Goal: Transaction & Acquisition: Purchase product/service

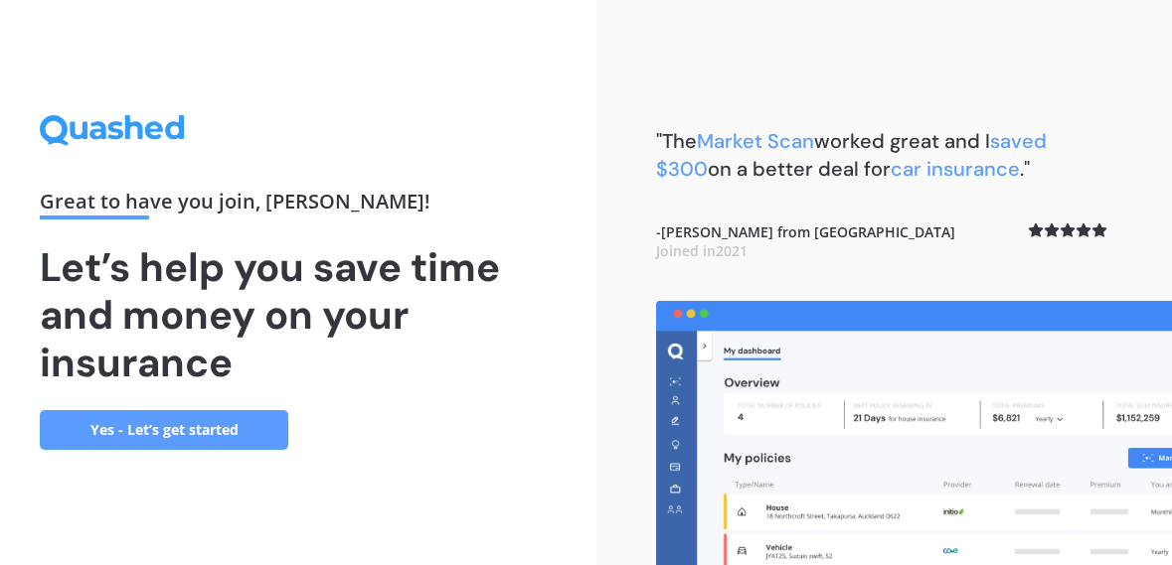
click at [245, 450] on link "Yes - Let’s get started" at bounding box center [164, 430] width 248 height 40
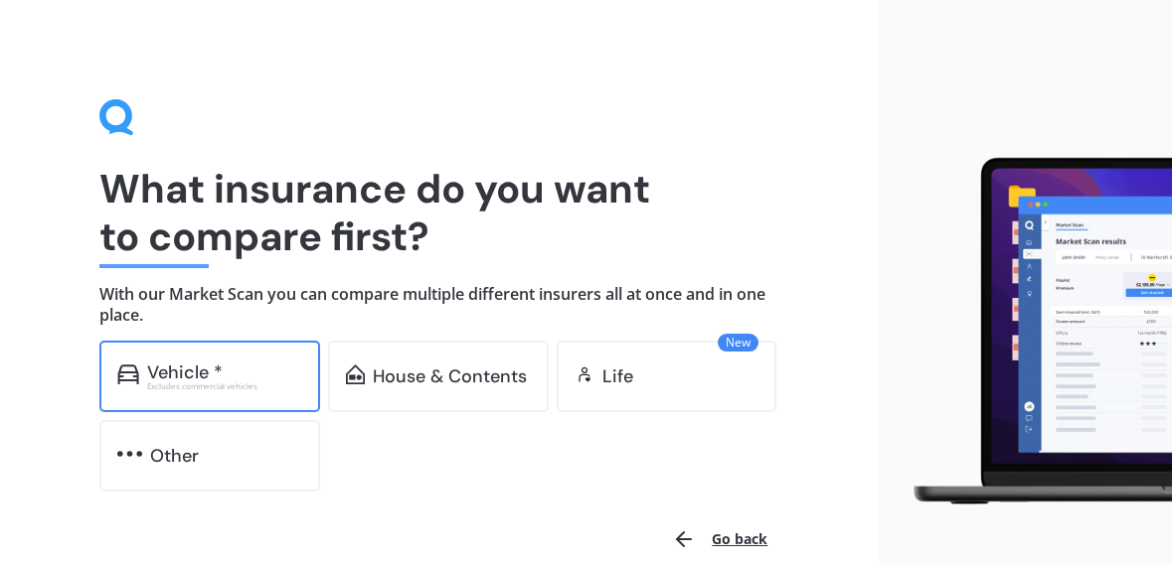
click at [259, 377] on div "Vehicle *" at bounding box center [224, 373] width 155 height 20
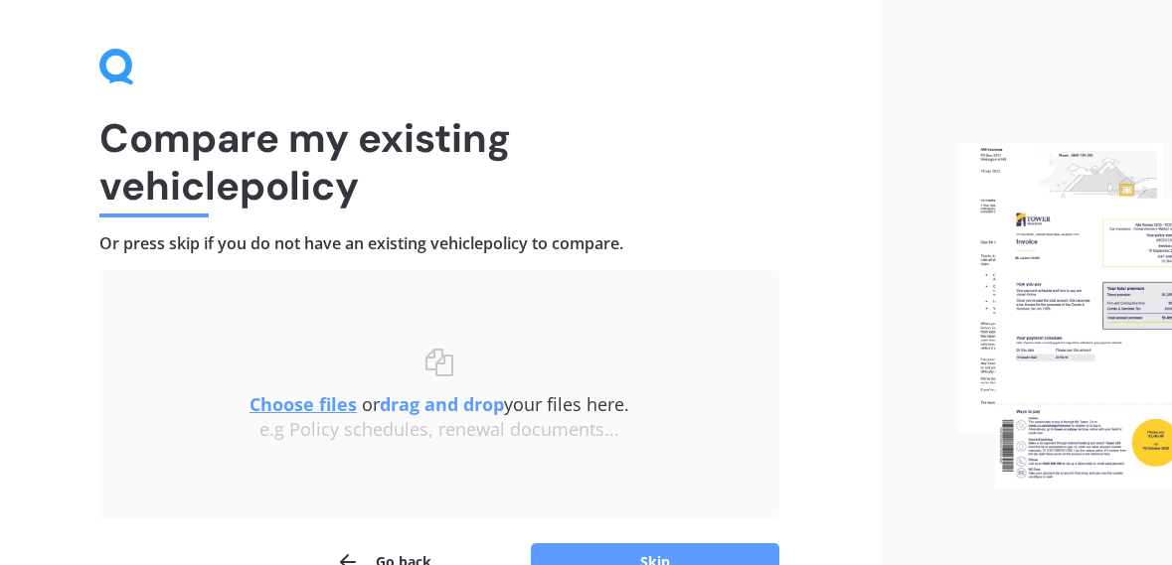
scroll to position [71, 0]
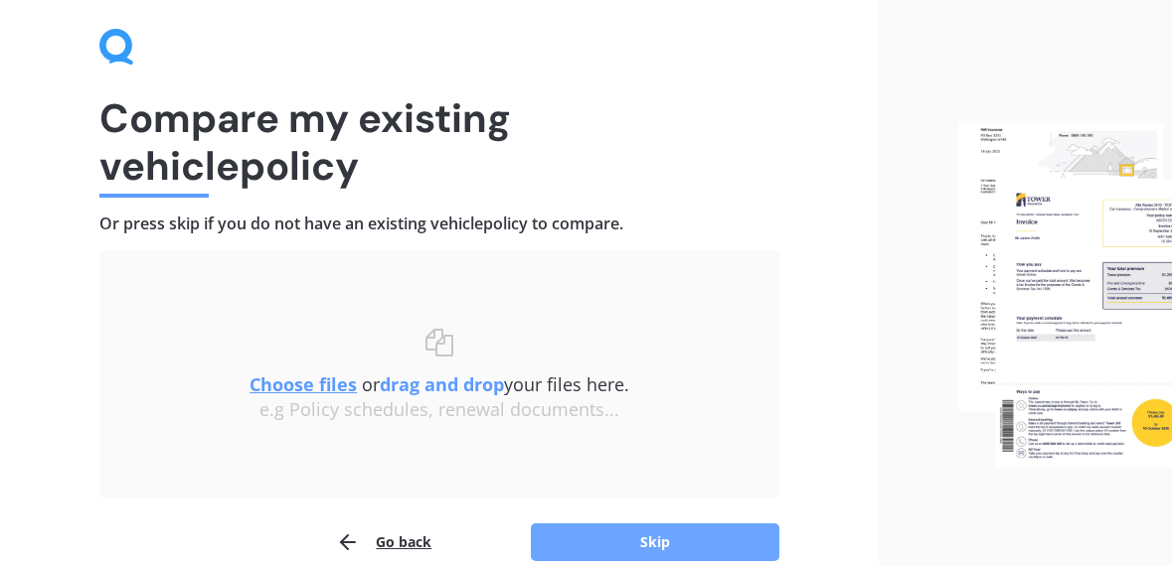
click at [755, 543] on button "Skip" at bounding box center [655, 543] width 248 height 38
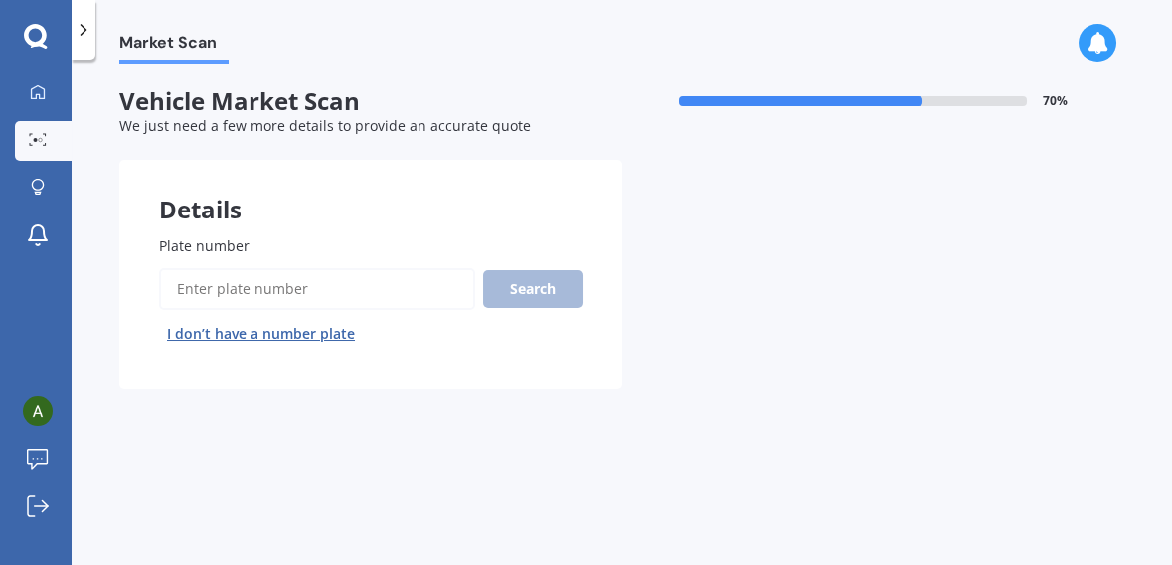
click at [391, 280] on input "Plate number" at bounding box center [317, 289] width 316 height 42
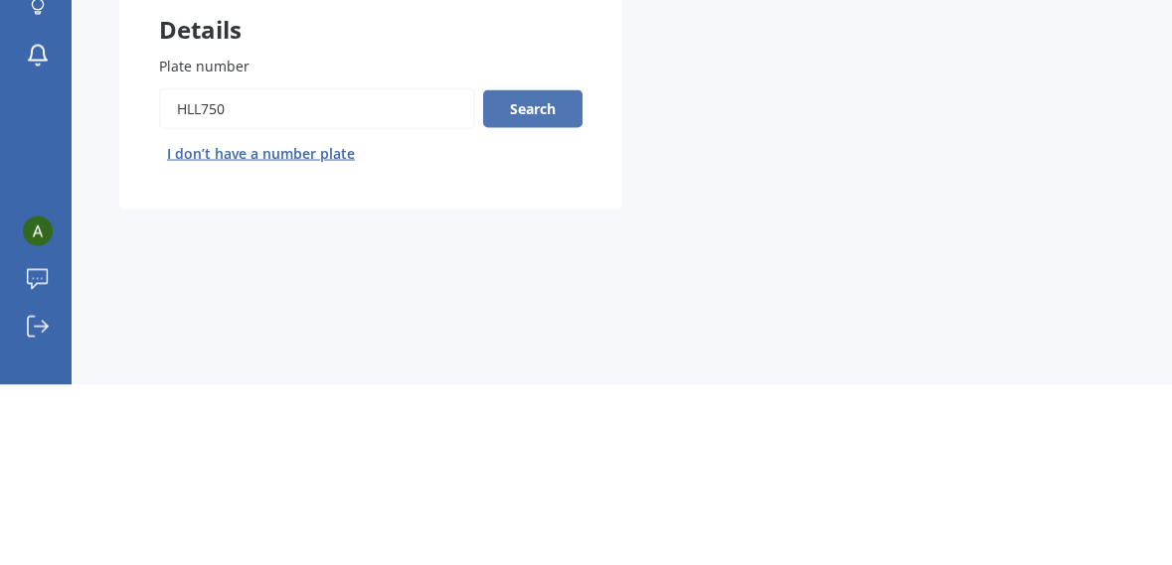
type input "HLL750"
click at [547, 282] on button "Search" at bounding box center [532, 289] width 99 height 38
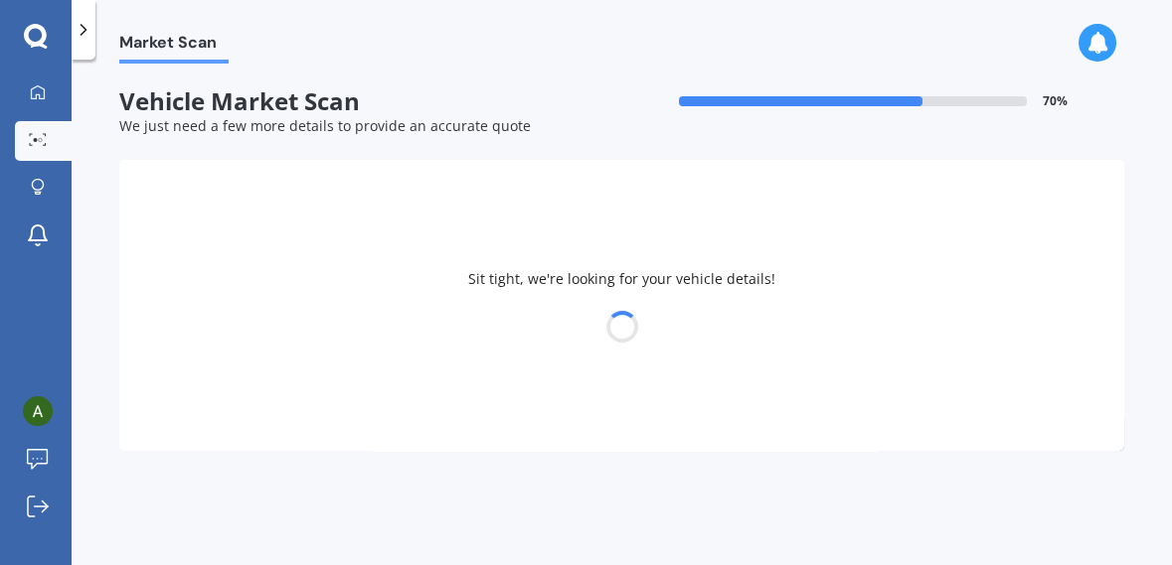
select select "VOLKSWAGEN"
select select "POLO"
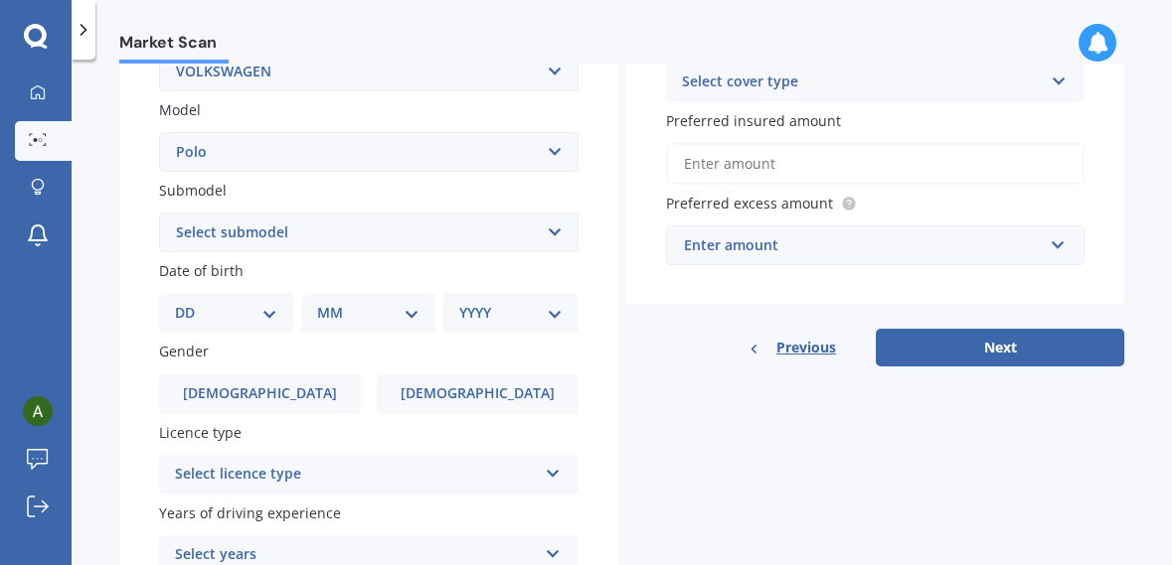
scroll to position [443, 0]
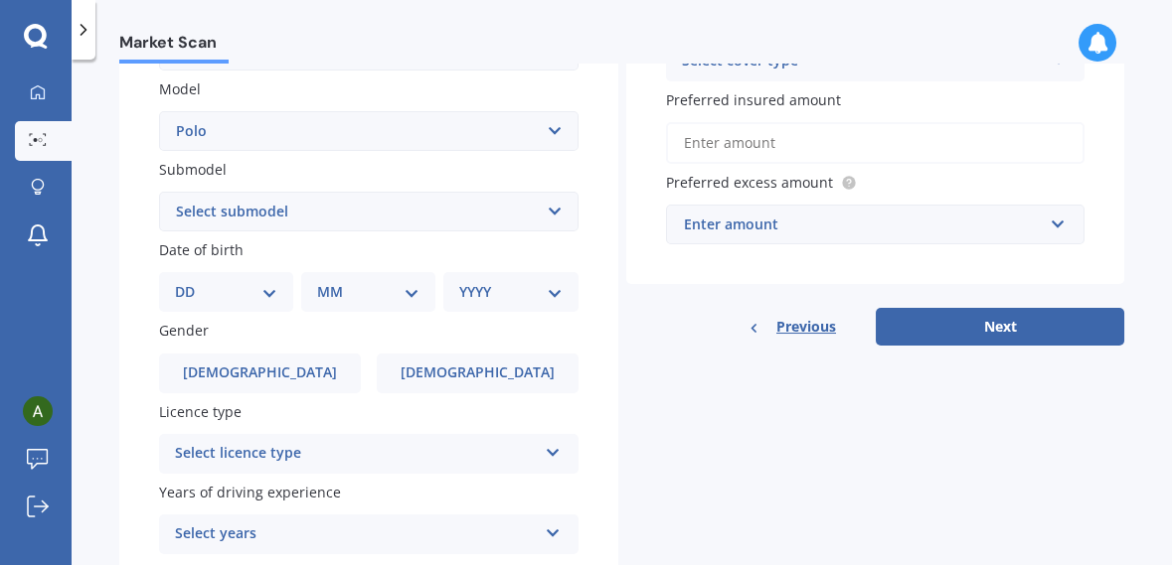
click at [242, 283] on select "DD 01 02 03 04 05 06 07 08 09 10 11 12 13 14 15 16 17 18 19 20 21 22 23 24 25 2…" at bounding box center [226, 292] width 102 height 22
select select "25"
click at [191, 281] on select "DD 01 02 03 04 05 06 07 08 09 10 11 12 13 14 15 16 17 18 19 20 21 22 23 24 25 2…" at bounding box center [226, 292] width 102 height 22
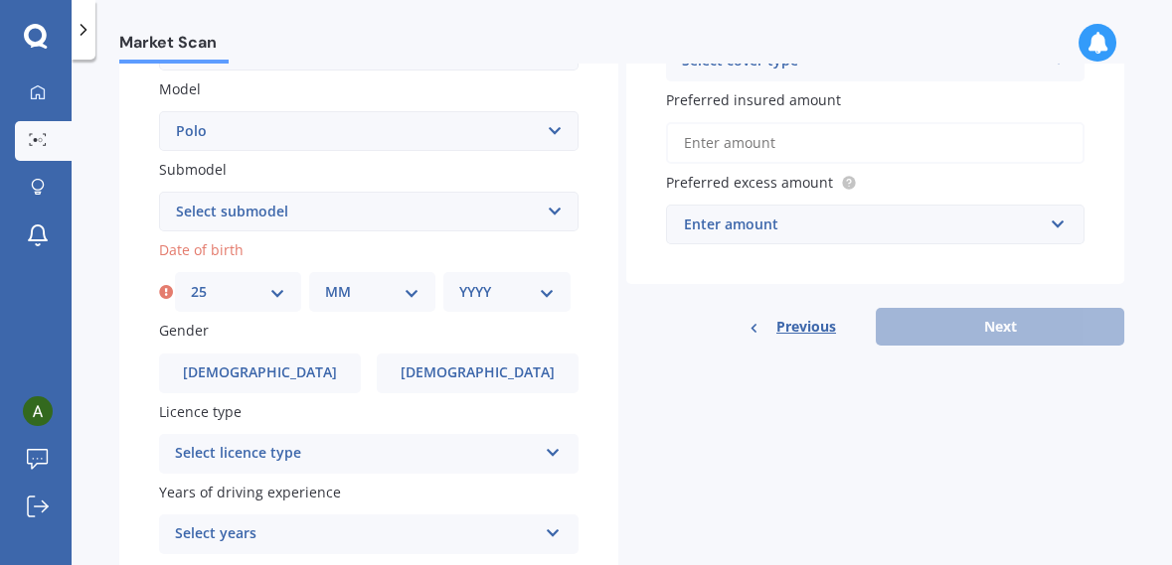
click at [364, 287] on select "MM 01 02 03 04 05 06 07 08 09 10 11 12" at bounding box center [372, 292] width 94 height 22
select select "02"
click at [325, 281] on select "MM 01 02 03 04 05 06 07 08 09 10 11 12" at bounding box center [372, 292] width 94 height 22
click at [530, 294] on select "YYYY 2025 2024 2023 2022 2021 2020 2019 2018 2017 2016 2015 2014 2013 2012 2011…" at bounding box center [506, 292] width 94 height 22
select select "2004"
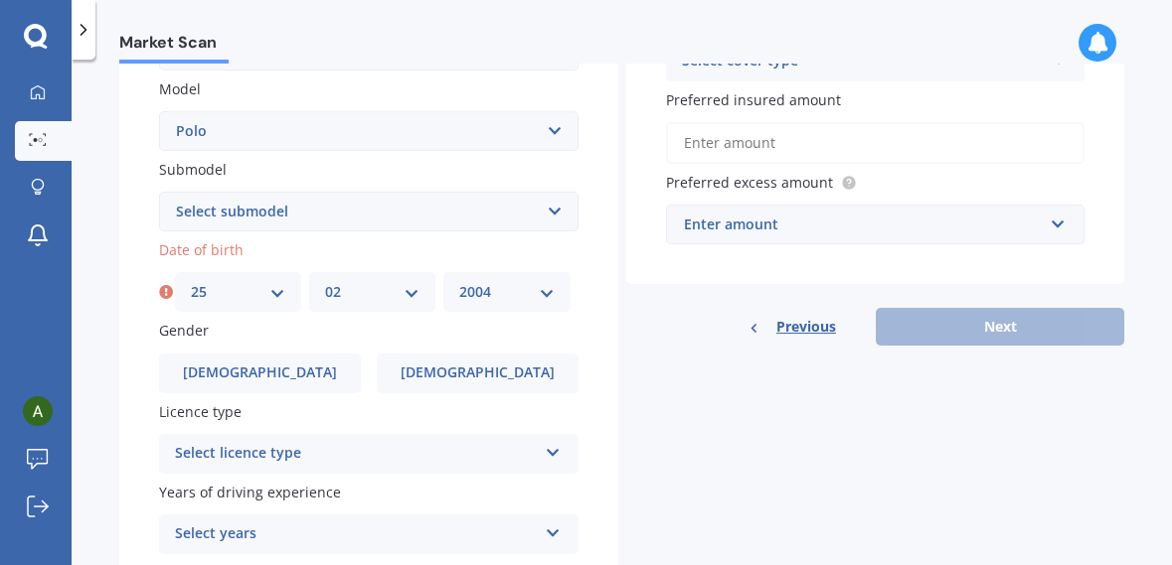
click at [459, 281] on select "YYYY 2025 2024 2023 2022 2021 2020 2019 2018 2017 2016 2015 2014 2013 2012 2011…" at bounding box center [506, 292] width 94 height 22
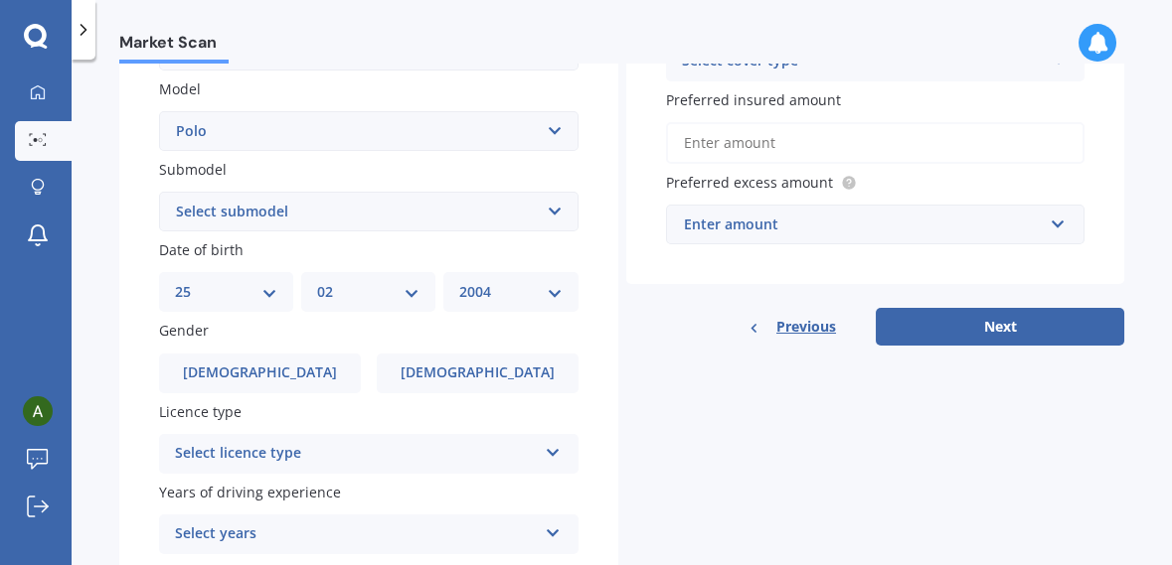
scroll to position [509, 0]
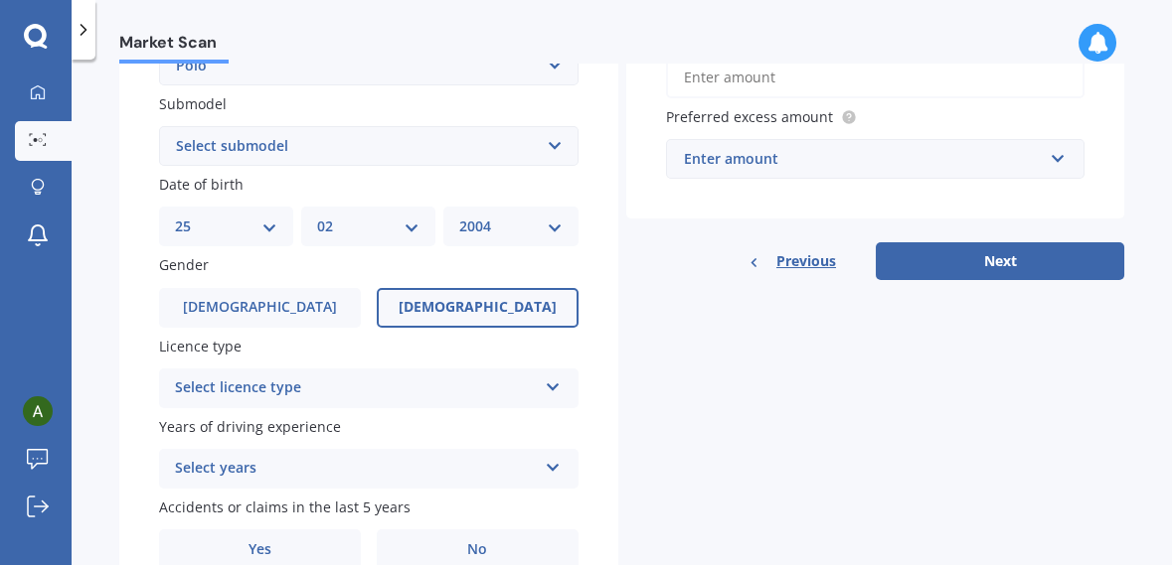
click at [517, 303] on label "[DEMOGRAPHIC_DATA]" at bounding box center [478, 308] width 202 height 40
click at [0, 0] on input "[DEMOGRAPHIC_DATA]" at bounding box center [0, 0] width 0 height 0
click at [549, 387] on icon at bounding box center [553, 384] width 17 height 14
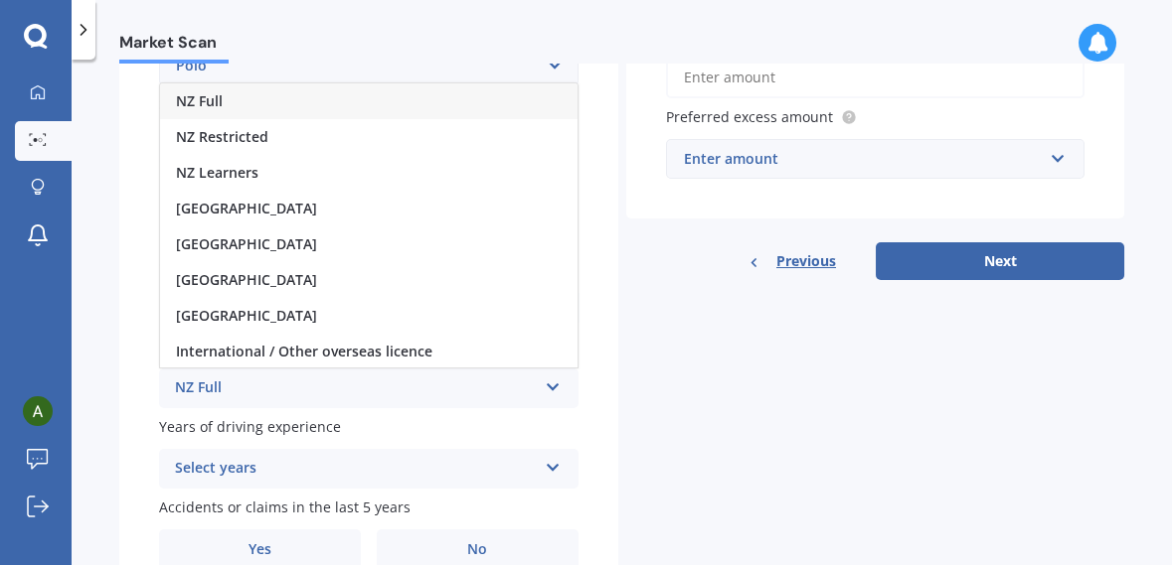
click at [299, 95] on div "NZ Full" at bounding box center [368, 101] width 417 height 36
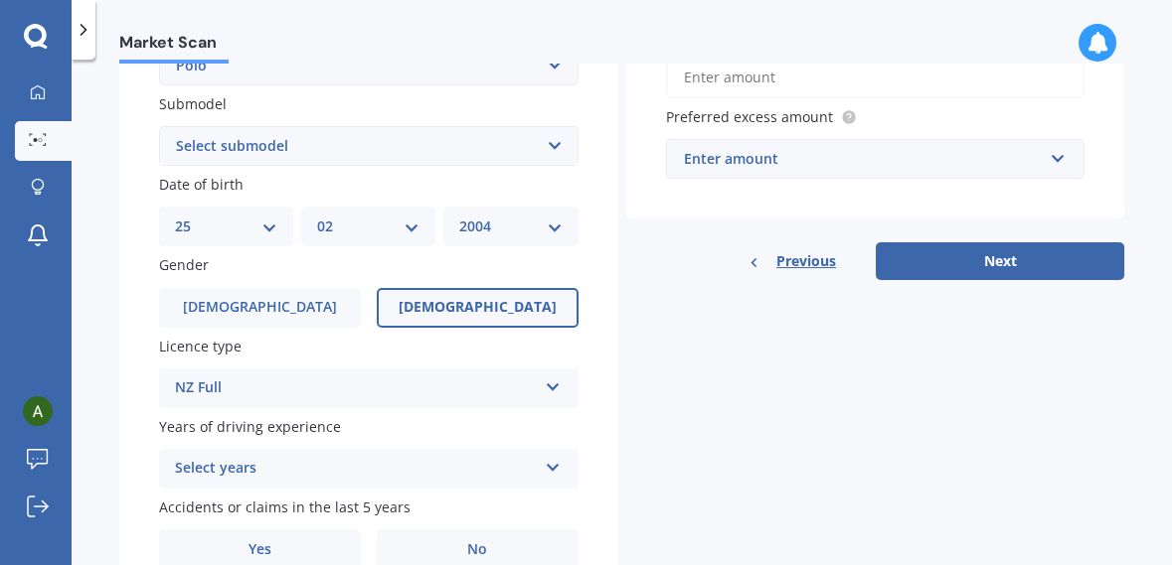
click at [547, 471] on icon at bounding box center [553, 464] width 17 height 14
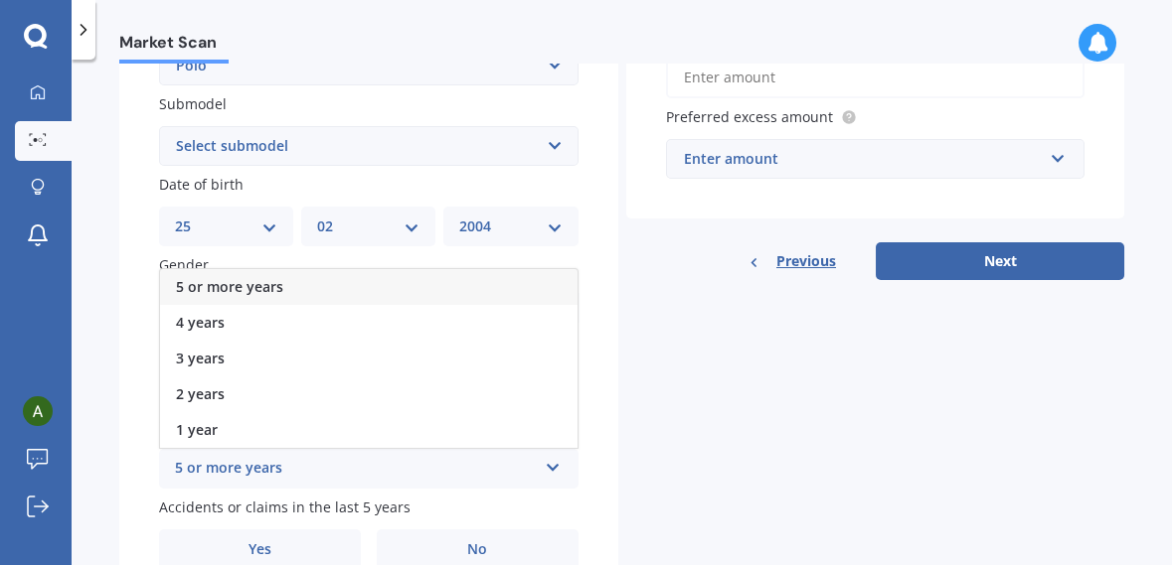
click at [475, 268] on label "Gender" at bounding box center [364, 264] width 411 height 21
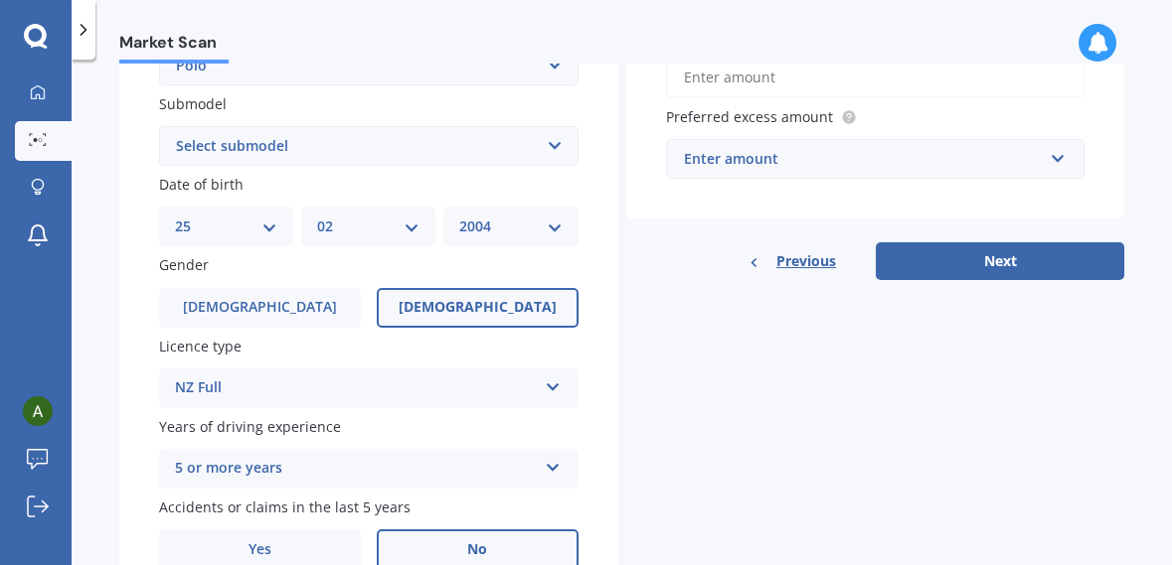
click at [507, 564] on label "No" at bounding box center [478, 550] width 202 height 40
click at [0, 0] on input "No" at bounding box center [0, 0] width 0 height 0
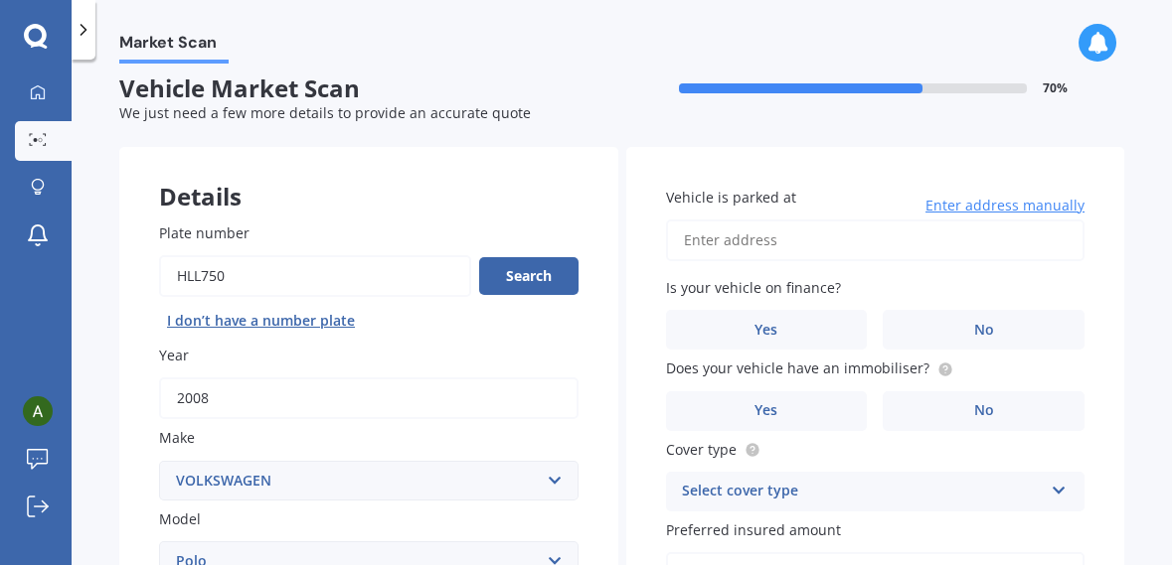
scroll to position [0, 0]
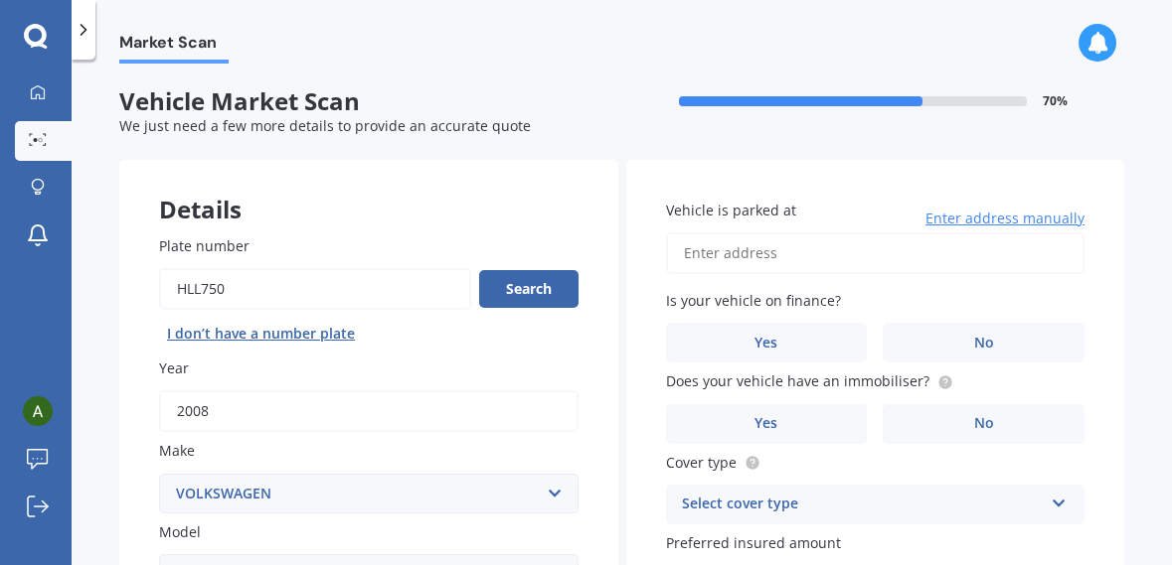
click at [923, 260] on input "Vehicle is parked at" at bounding box center [875, 254] width 419 height 42
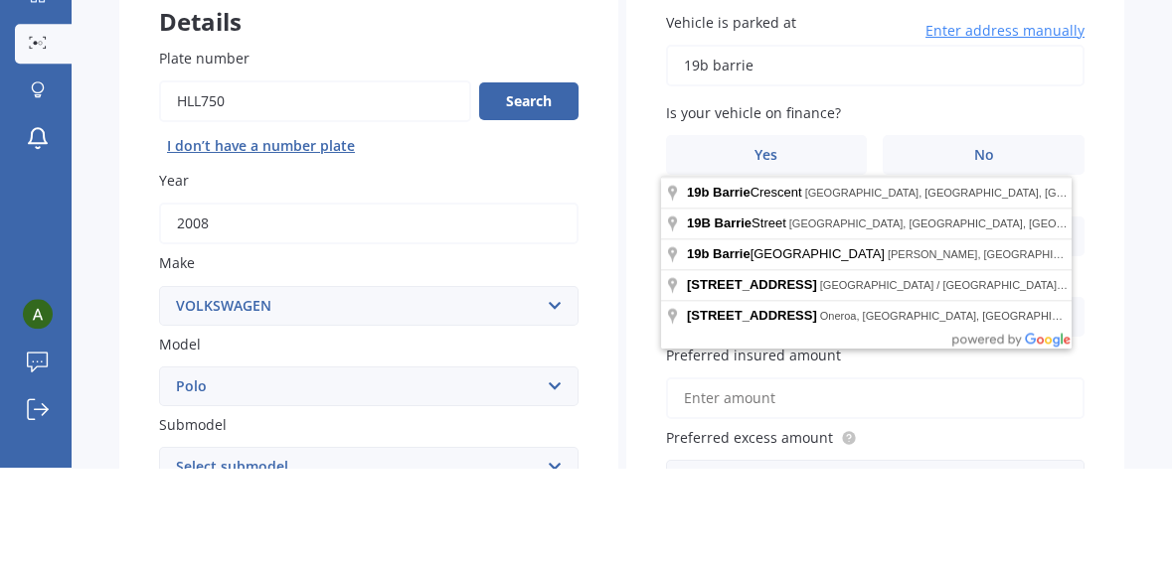
scroll to position [96, 0]
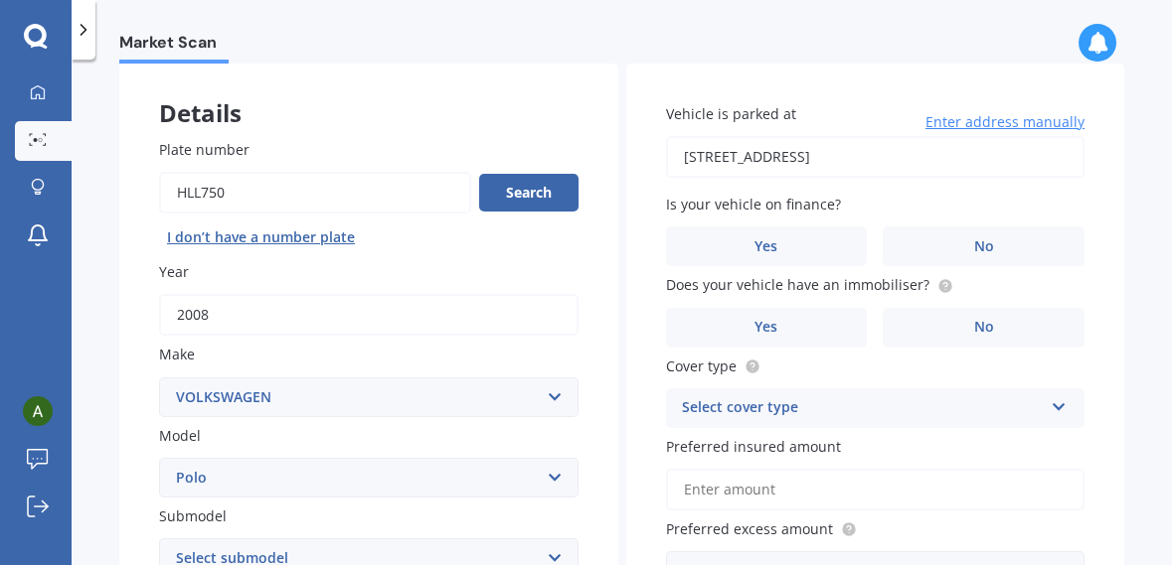
type input "[STREET_ADDRESS][PERSON_NAME]"
click at [1036, 248] on label "No" at bounding box center [984, 247] width 202 height 40
click at [0, 0] on input "No" at bounding box center [0, 0] width 0 height 0
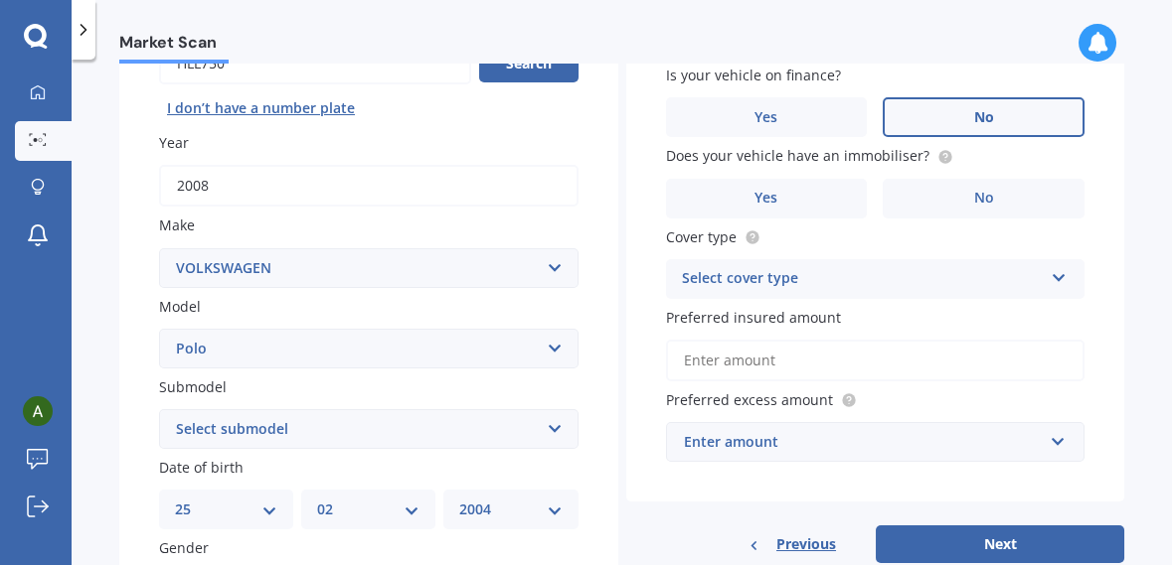
scroll to position [229, 0]
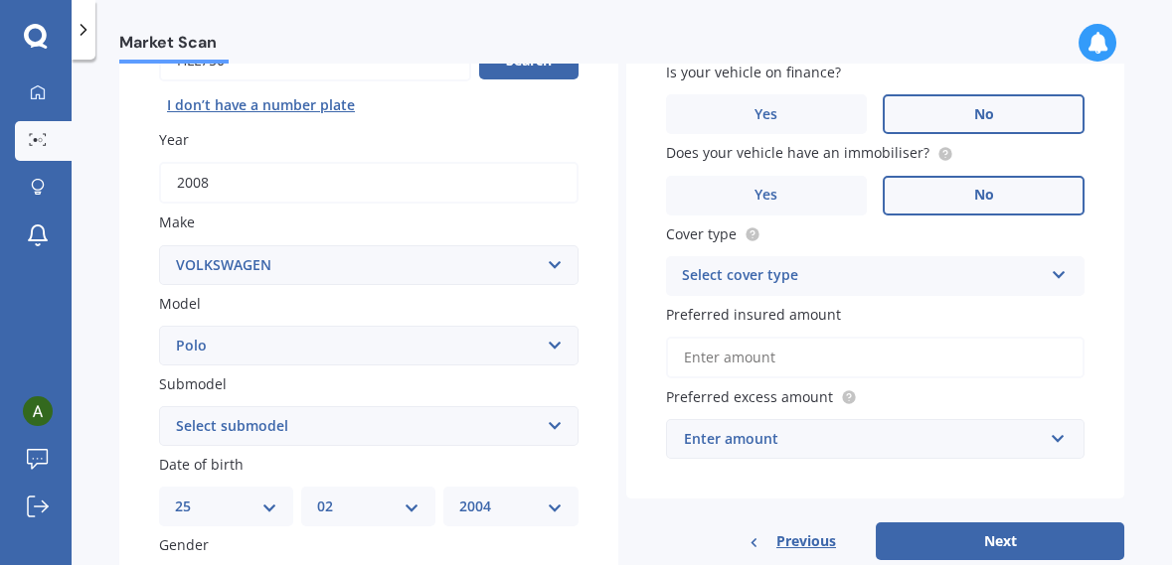
click at [1030, 207] on label "No" at bounding box center [984, 196] width 202 height 40
click at [0, 0] on input "No" at bounding box center [0, 0] width 0 height 0
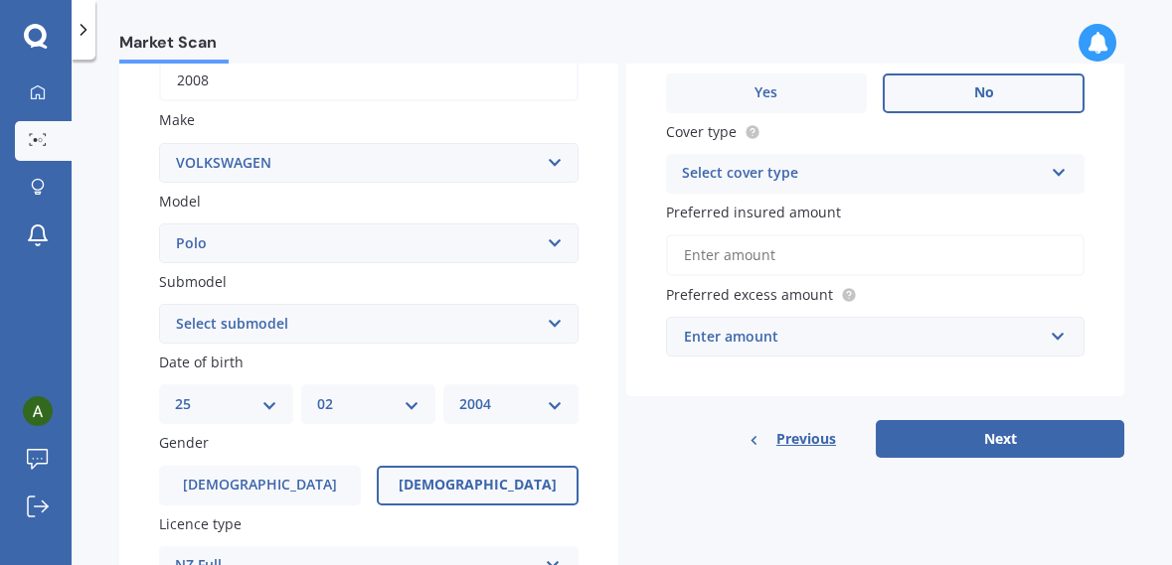
scroll to position [334, 0]
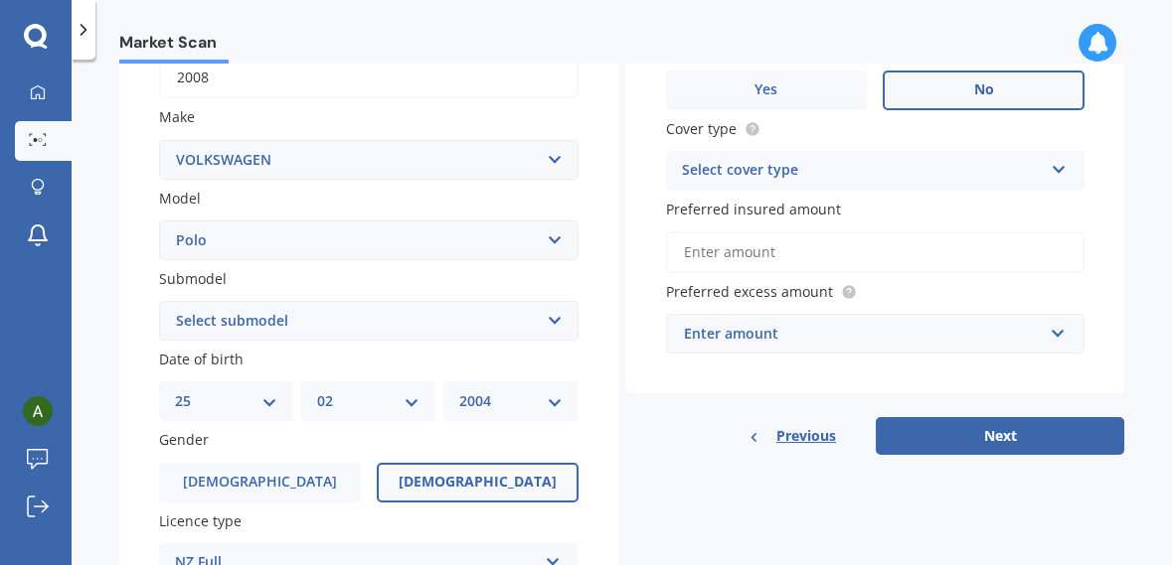
click at [1028, 177] on div "Select cover type" at bounding box center [863, 171] width 362 height 24
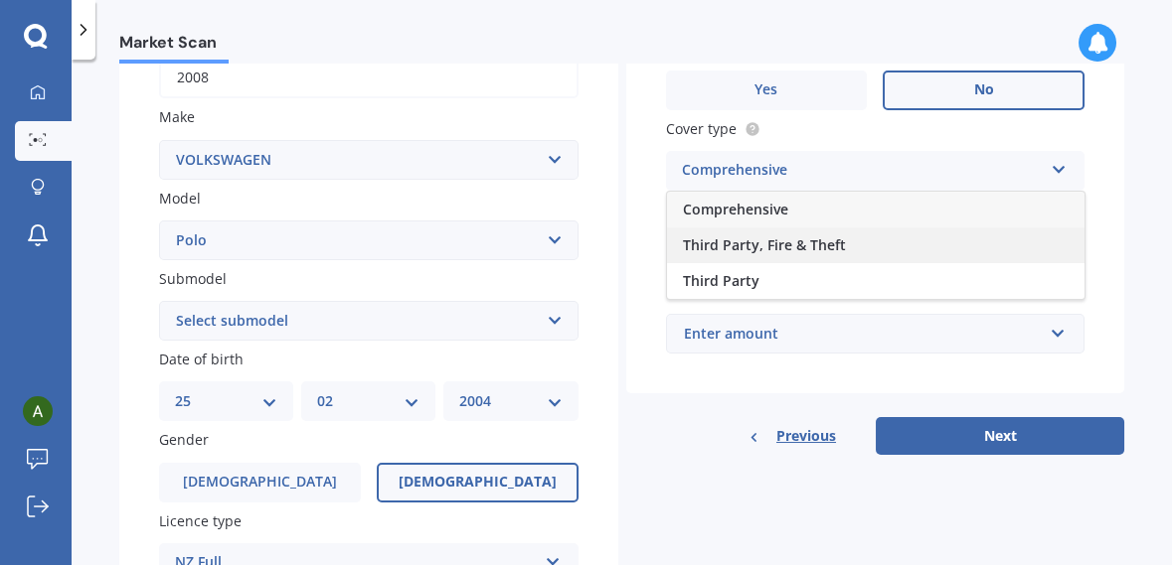
click at [988, 254] on div "Third Party, Fire & Theft" at bounding box center [875, 246] width 417 height 36
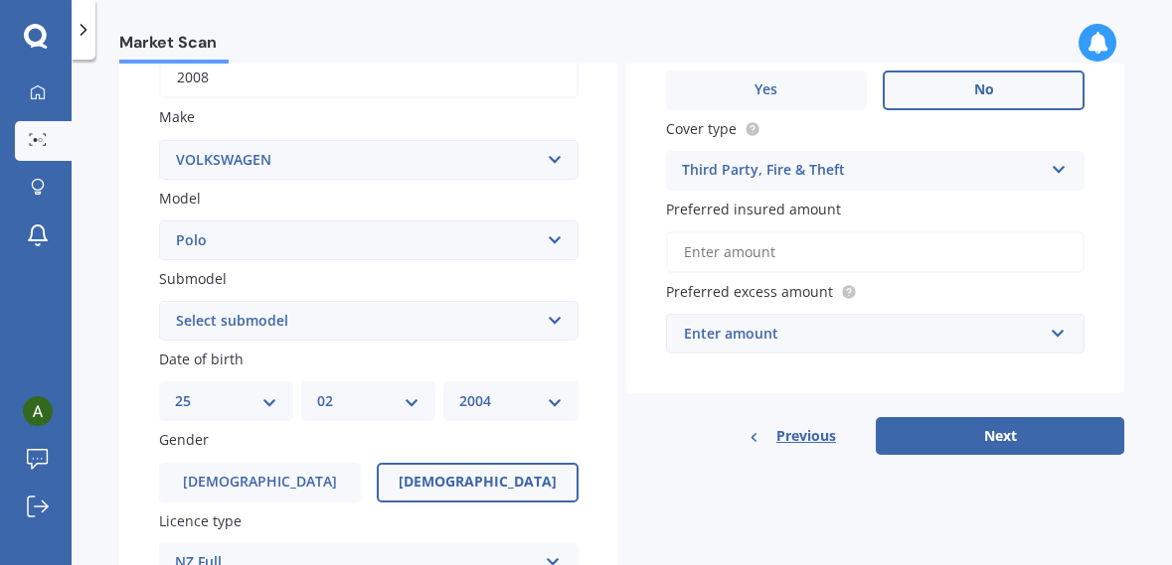
click at [991, 334] on div "Enter amount" at bounding box center [864, 334] width 360 height 22
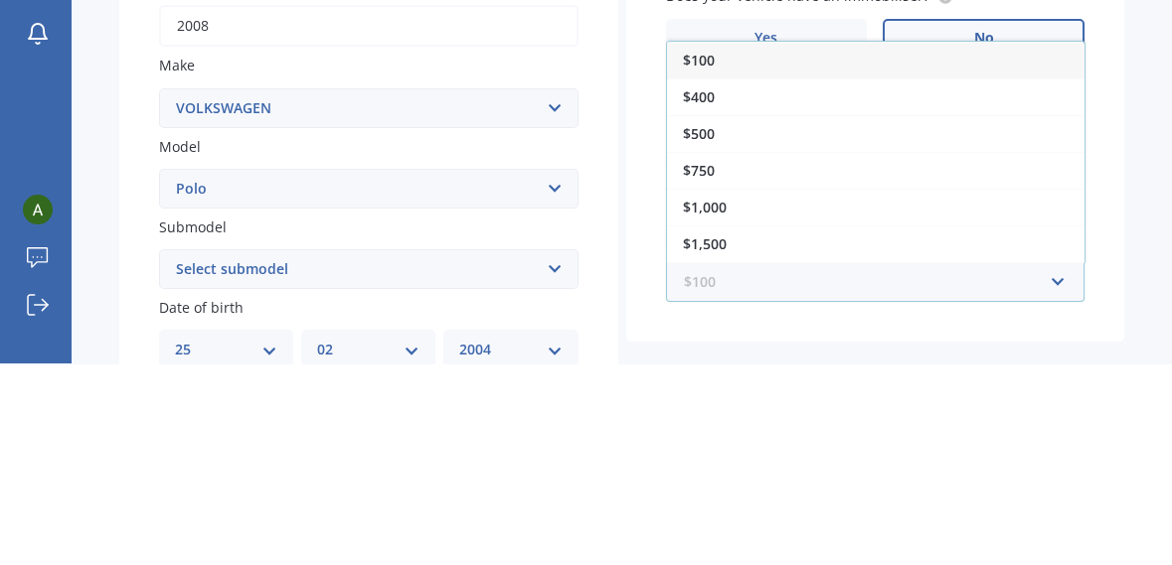
scroll to position [180, 0]
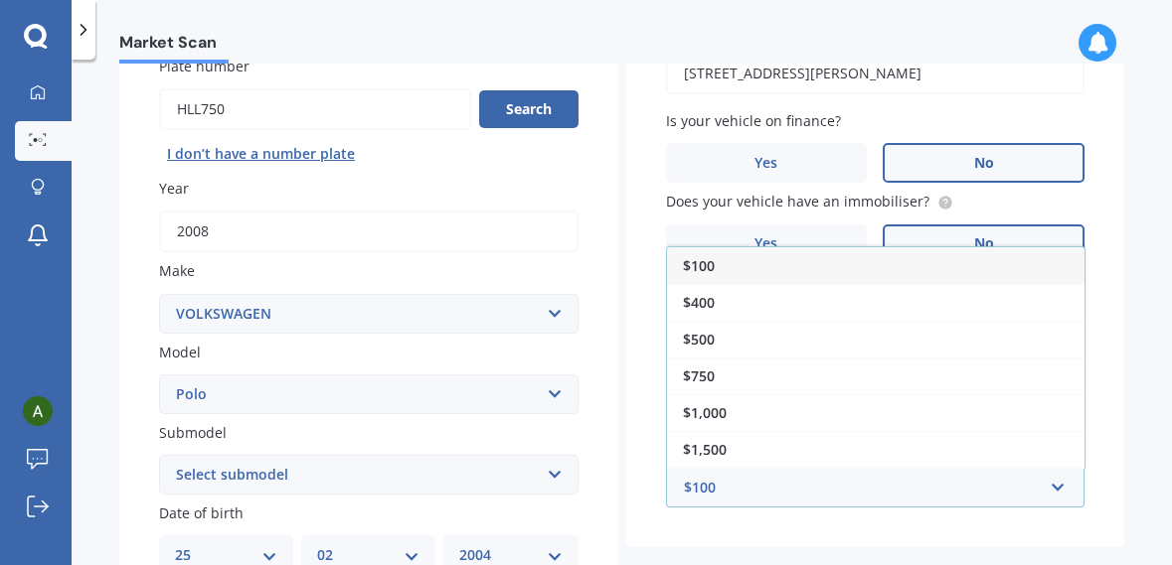
click at [1130, 273] on div "Market Scan Vehicle Market Scan 70 % We just need a few more details to provide…" at bounding box center [622, 317] width 1100 height 506
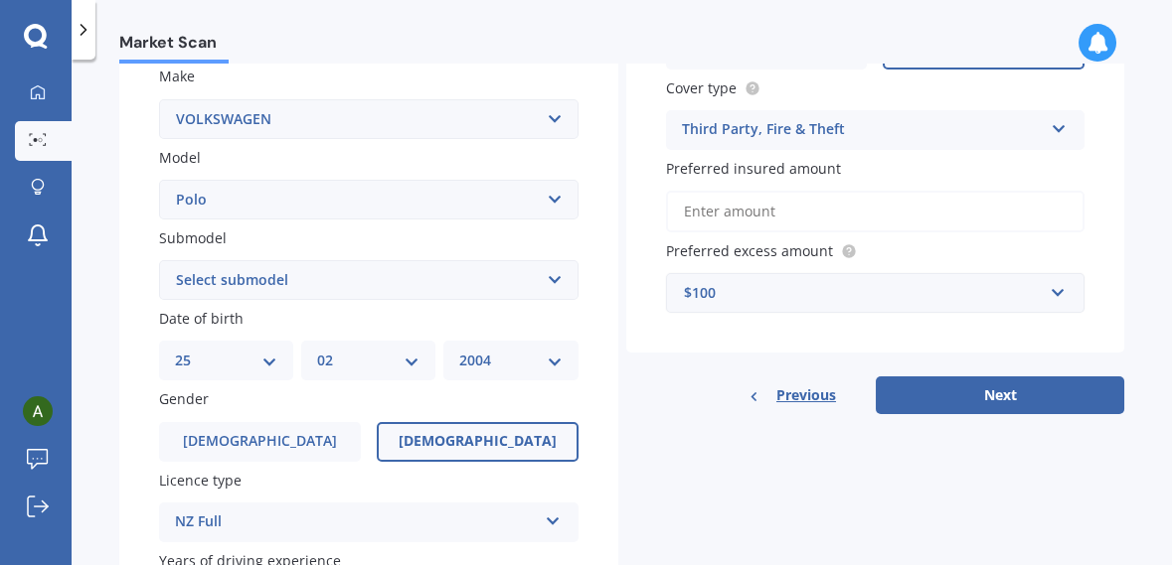
scroll to position [376, 0]
click at [1057, 409] on button "Next" at bounding box center [1000, 395] width 248 height 38
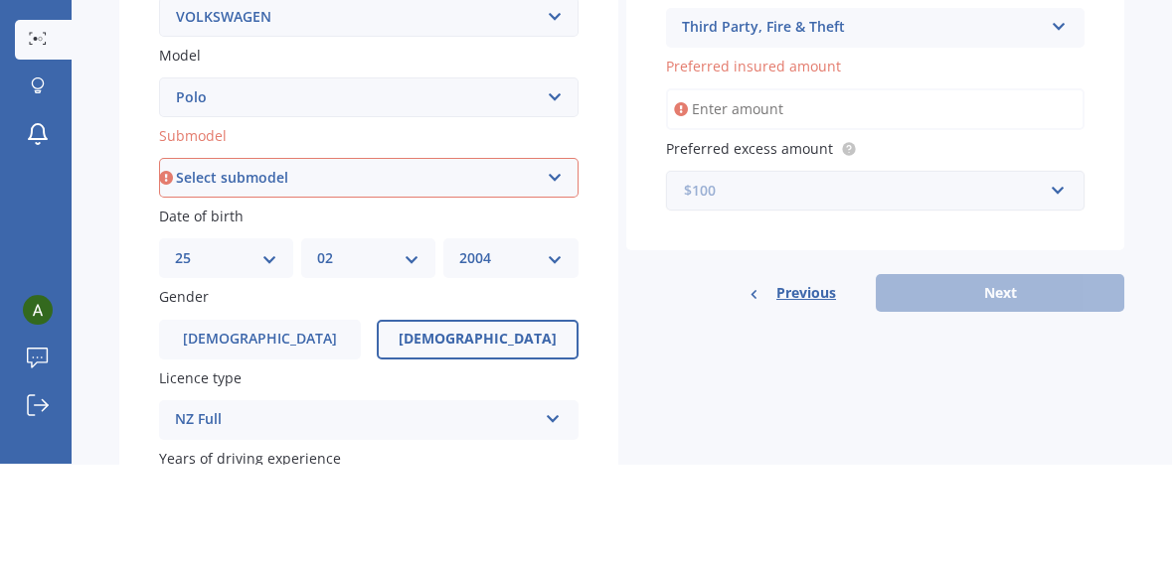
click at [1042, 289] on input "text" at bounding box center [869, 292] width 402 height 38
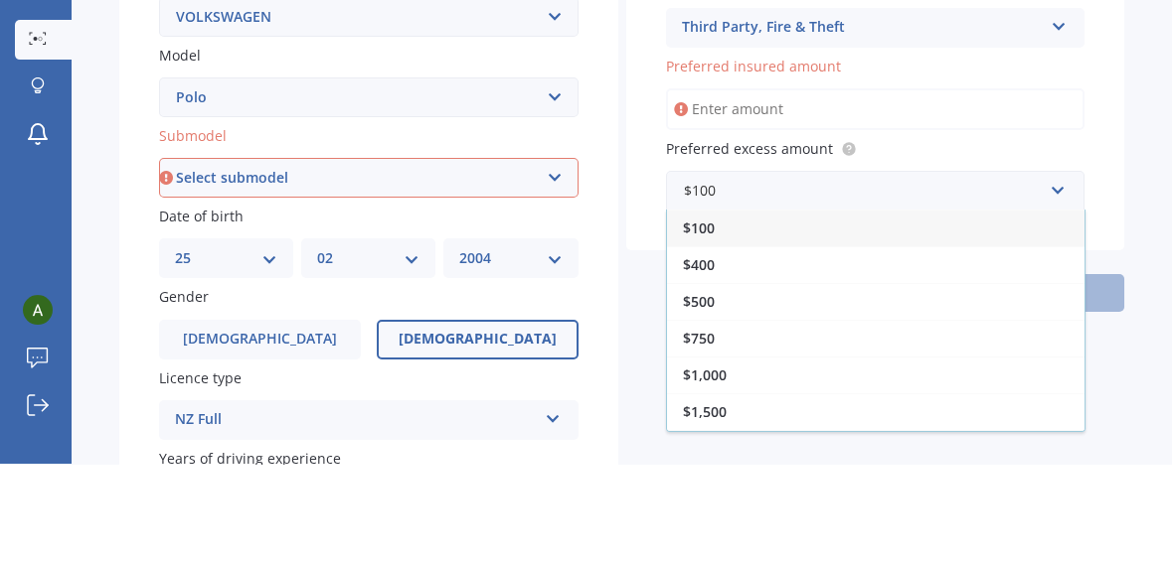
click at [1122, 247] on div "Market Scan Vehicle Market Scan 70 % We just need a few more details to provide…" at bounding box center [622, 317] width 1100 height 506
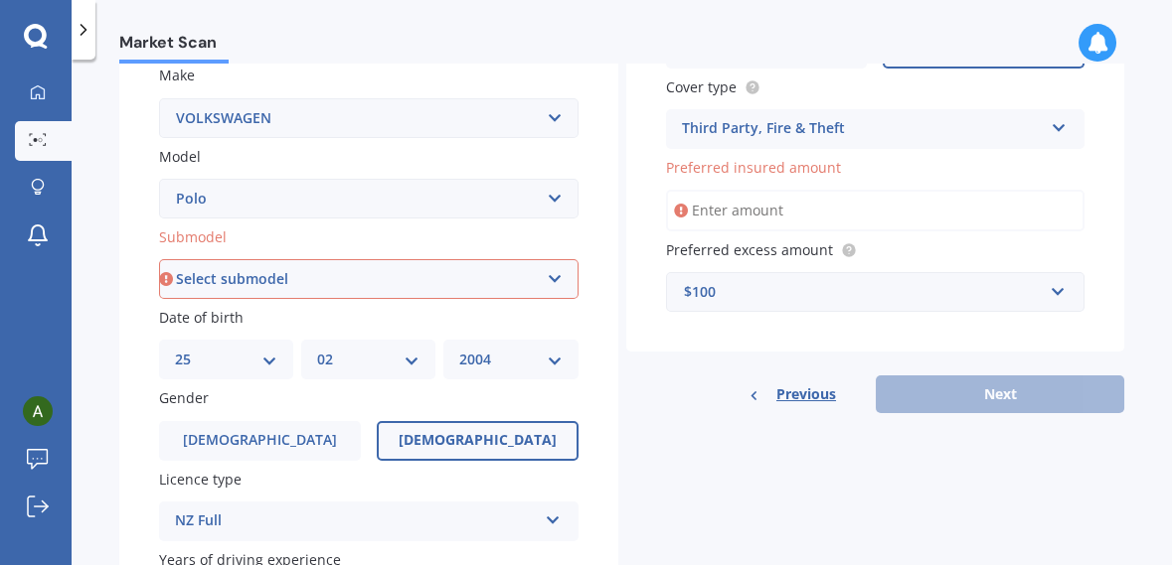
click at [944, 217] on input "Preferred insured amount" at bounding box center [875, 211] width 419 height 42
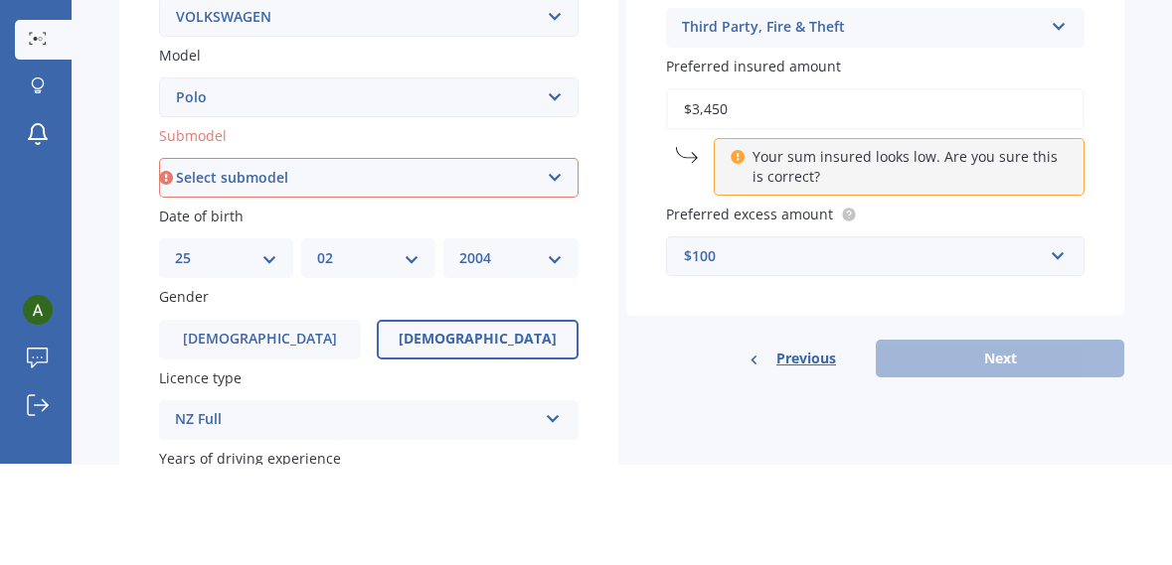
click at [1130, 241] on div "Market Scan Vehicle Market Scan 70 % We just need a few more details to provide…" at bounding box center [622, 317] width 1100 height 506
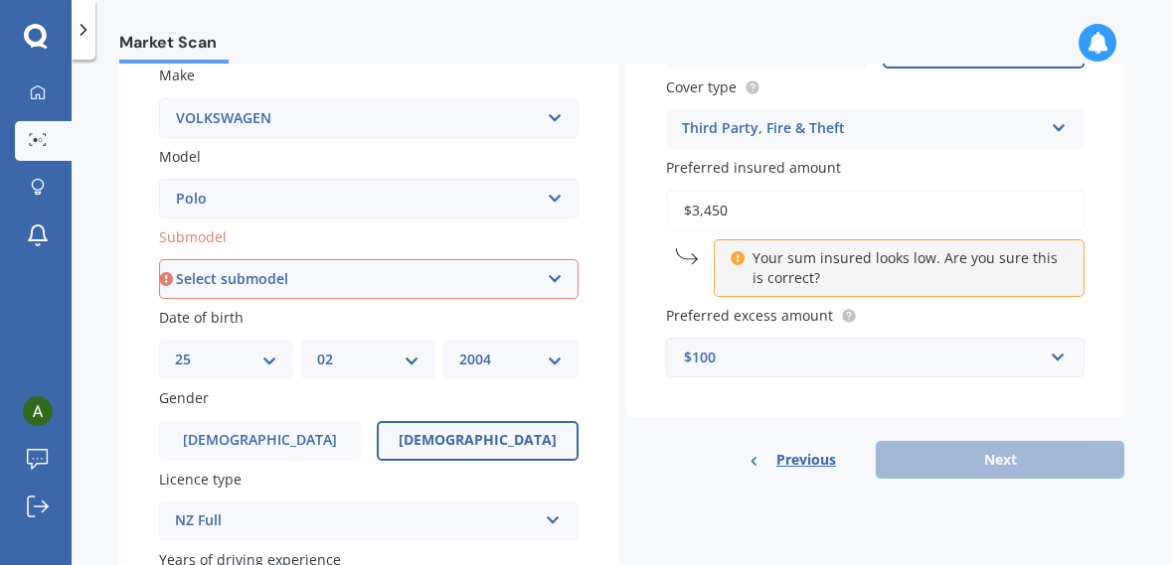
click at [990, 258] on p "Your sum insured looks low. Are you sure this is correct?" at bounding box center [906, 268] width 308 height 40
click at [998, 359] on div "$100" at bounding box center [864, 358] width 360 height 22
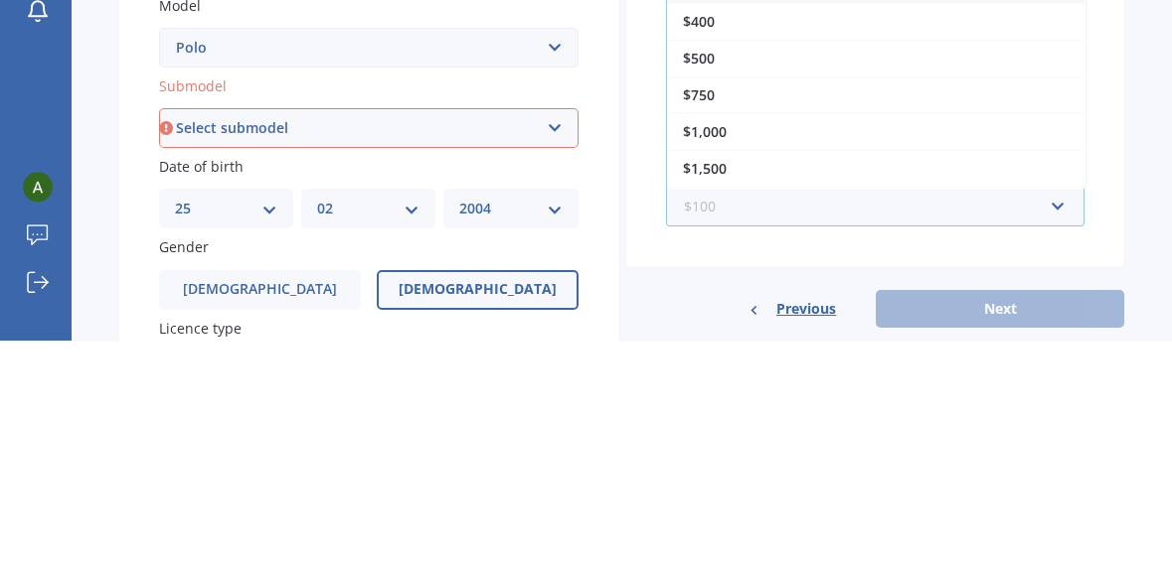
scroll to position [307, 0]
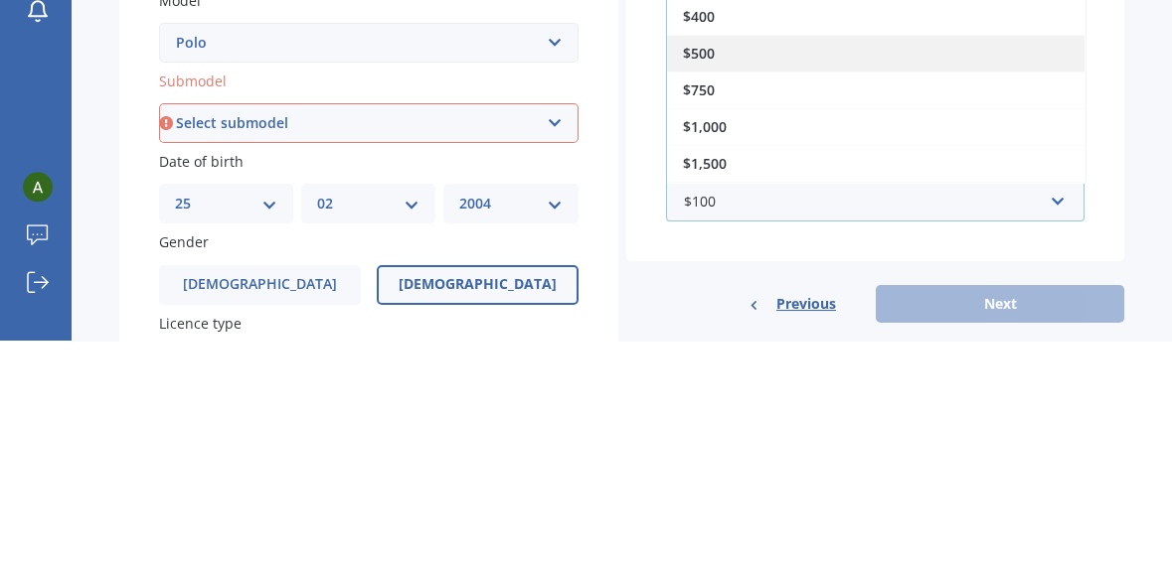
click at [741, 282] on div "$500" at bounding box center [875, 277] width 417 height 37
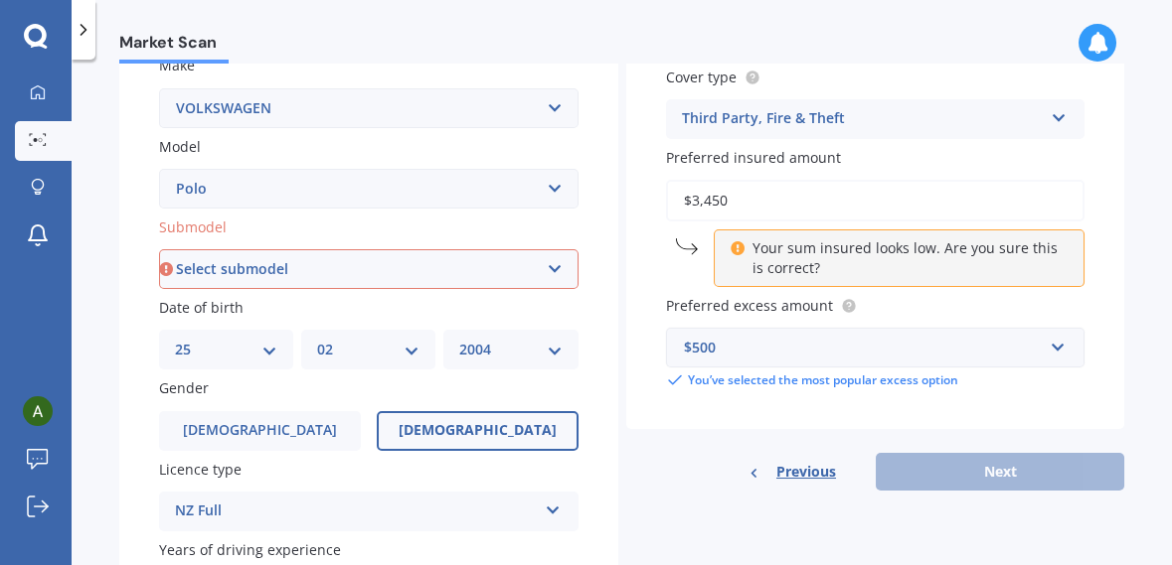
scroll to position [386, 0]
click at [1011, 273] on p "Your sum insured looks low. Are you sure this is correct?" at bounding box center [906, 259] width 308 height 40
click at [999, 198] on input "$3,450" at bounding box center [875, 201] width 419 height 42
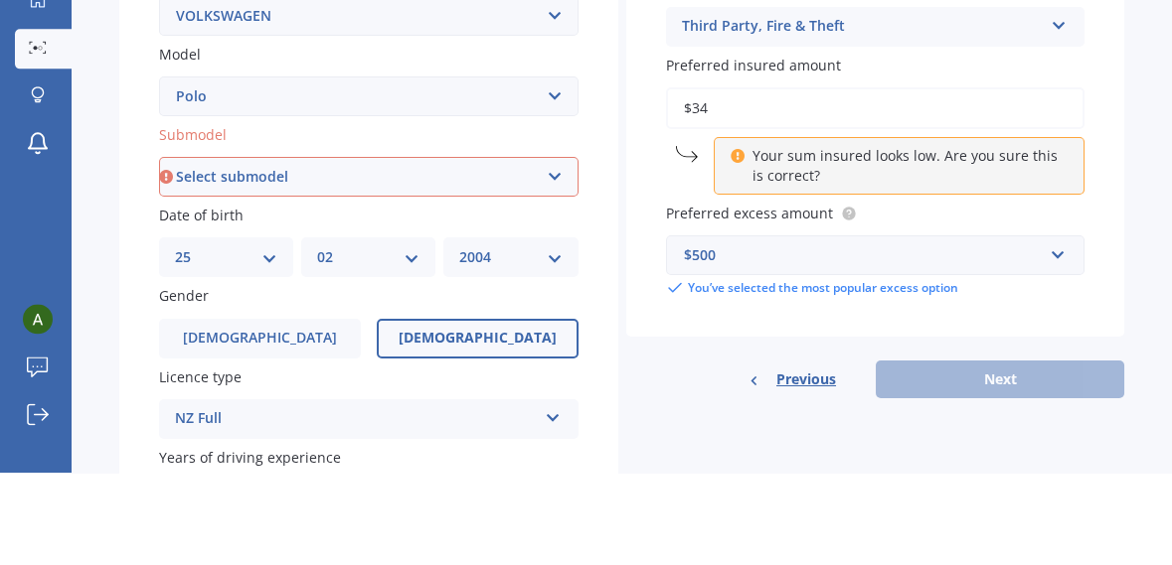
type input "$3"
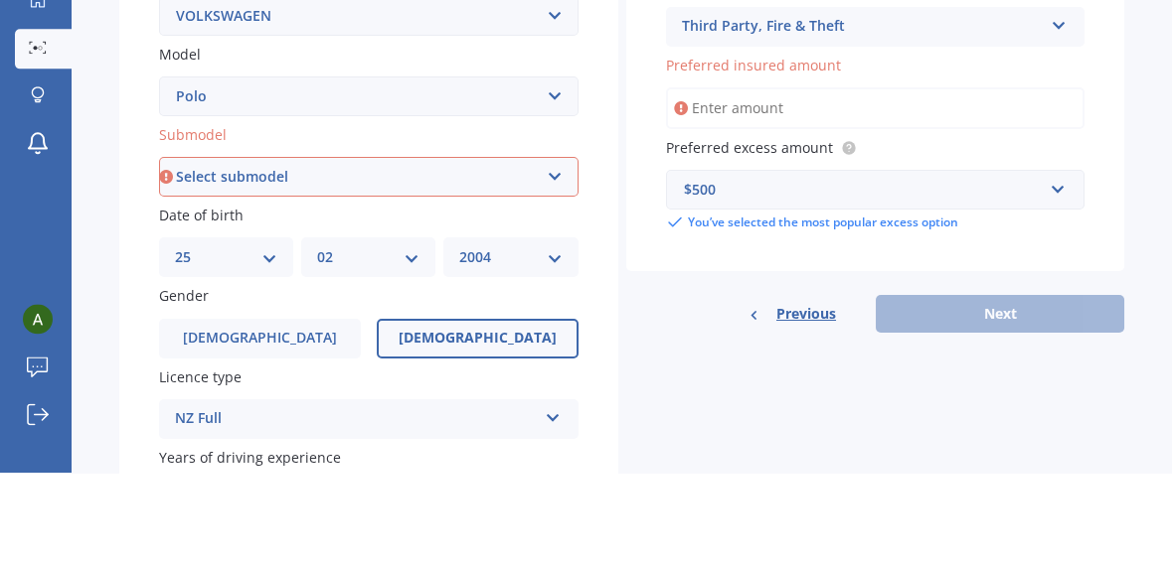
type input "$1"
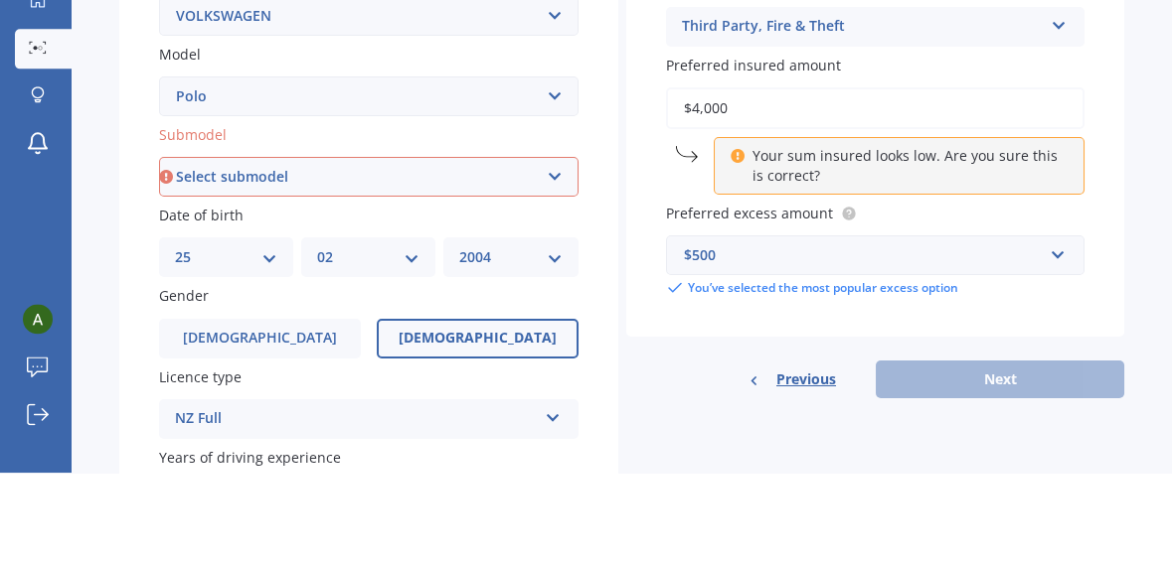
type input "$4,000"
click at [1107, 249] on div "Vehicle is parked at [STREET_ADDRESS][PERSON_NAME] Enter address manually Is yo…" at bounding box center [875, 102] width 499 height 656
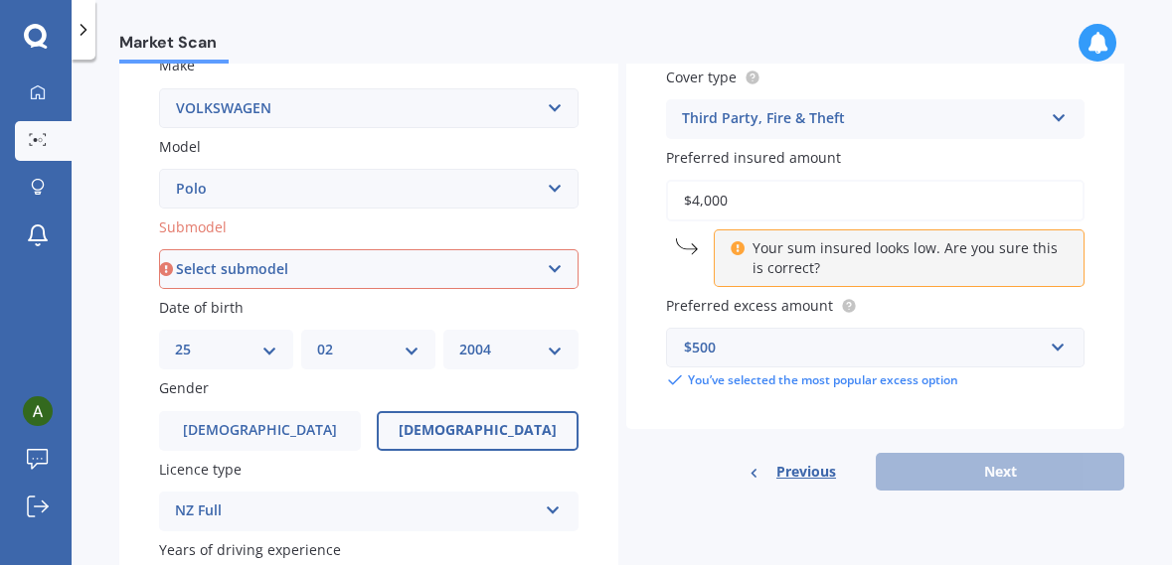
click at [972, 243] on p "Your sum insured looks low. Are you sure this is correct?" at bounding box center [906, 259] width 308 height 40
click at [731, 251] on icon at bounding box center [737, 246] width 14 height 14
click at [714, 253] on div "Your sum insured looks low. Are you sure this is correct?" at bounding box center [900, 259] width 372 height 58
click at [1046, 478] on div "Previous Next" at bounding box center [875, 472] width 499 height 38
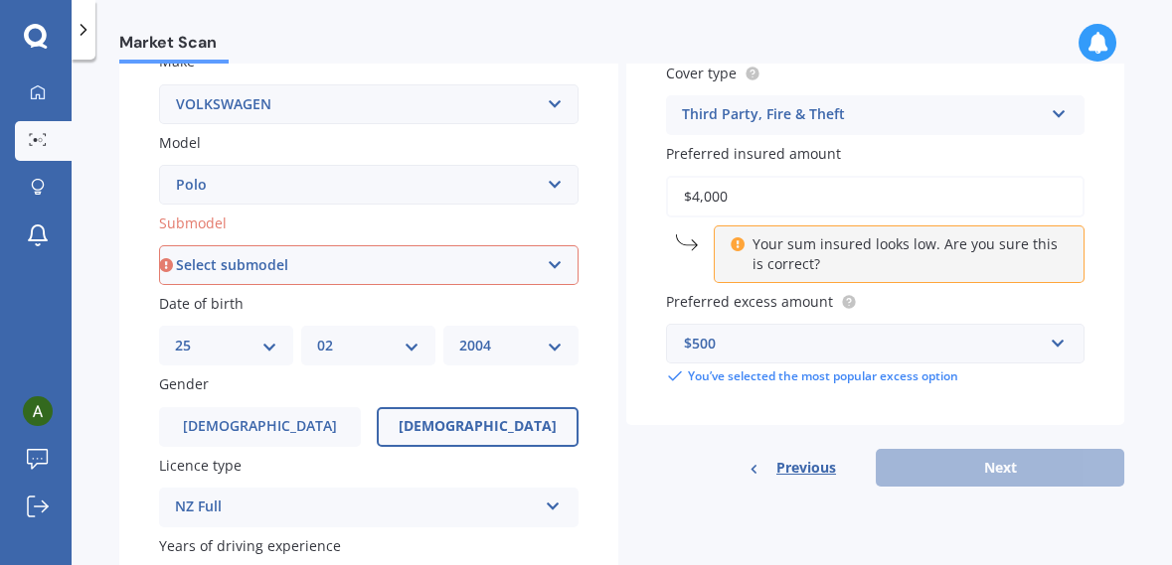
scroll to position [392, 0]
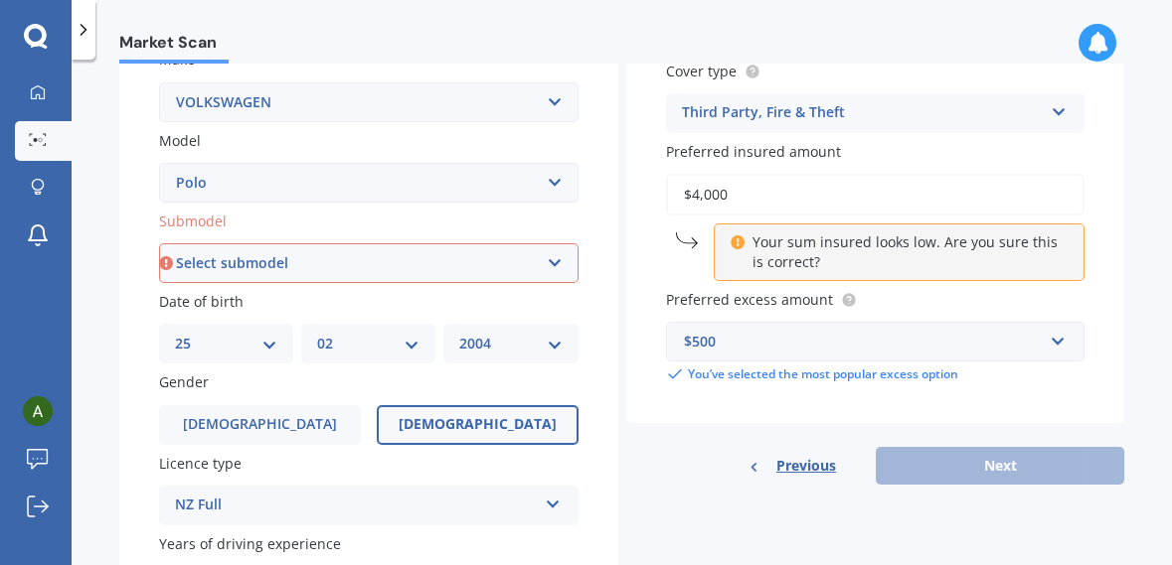
click at [515, 266] on select "Select submodel (All other) 1.2L tsi 1.4 1.4 TDI Blue Motion 1.4 Diesel Cross P…" at bounding box center [368, 263] width 419 height 40
select select "(ALL OTHER)"
click at [159, 243] on select "Select submodel (All other) 1.2L tsi 1.4 1.4 TDI Blue Motion 1.4 Diesel Cross P…" at bounding box center [368, 263] width 419 height 40
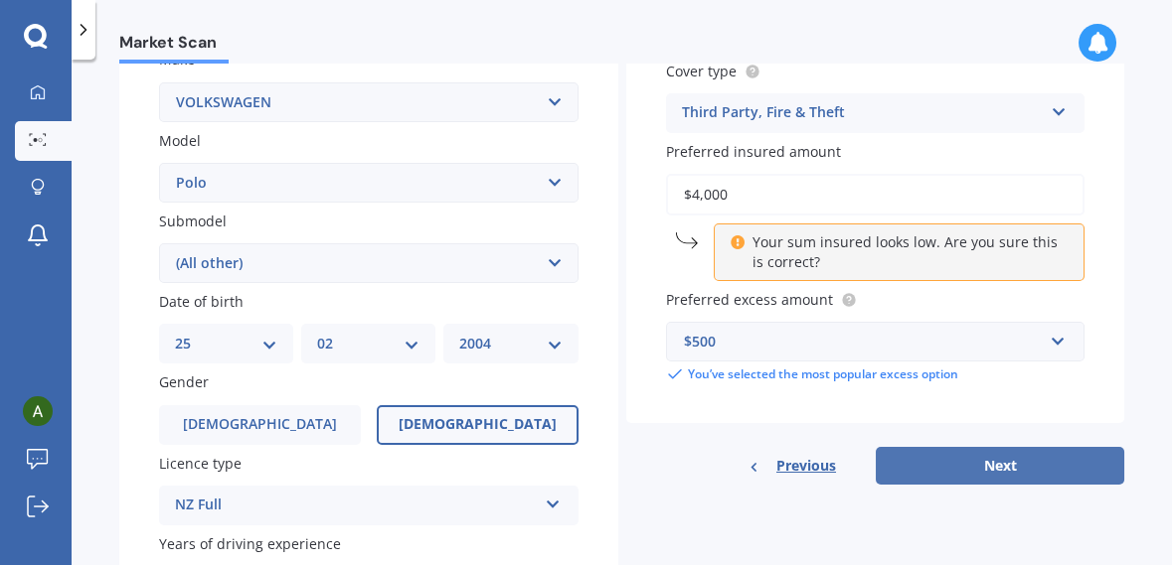
click at [1034, 463] on button "Next" at bounding box center [1000, 466] width 248 height 38
select select "25"
select select "02"
select select "2004"
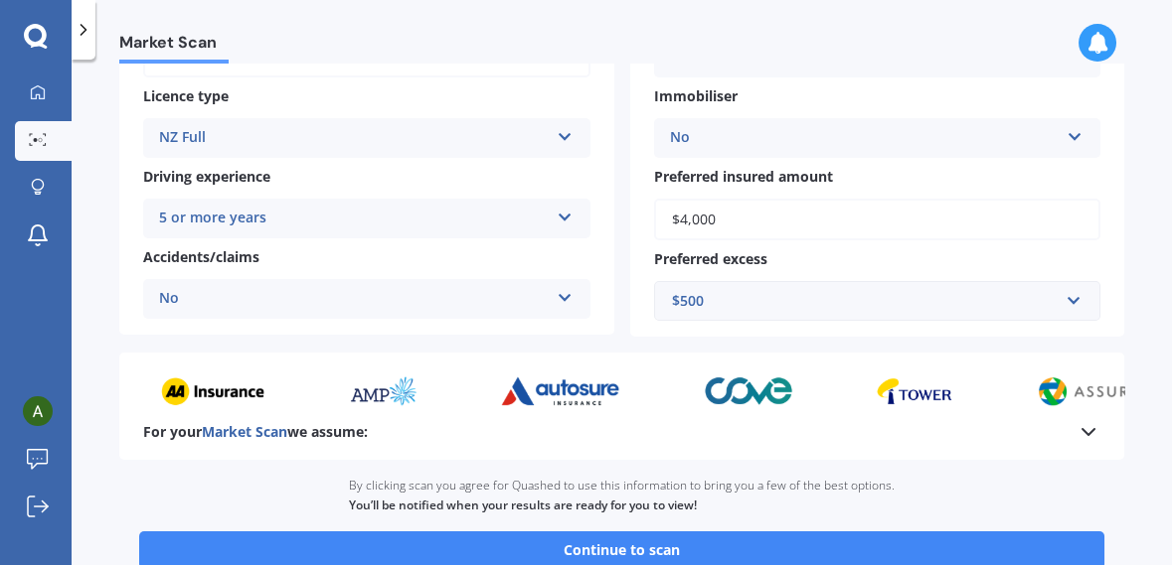
scroll to position [364, 0]
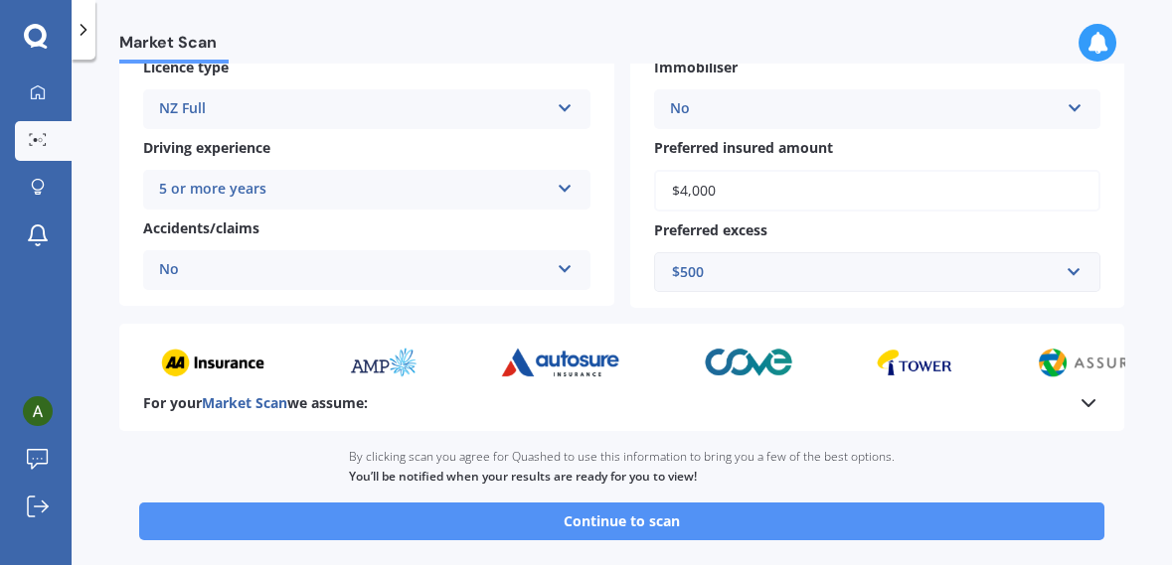
click at [895, 538] on button "Continue to scan" at bounding box center [621, 522] width 965 height 38
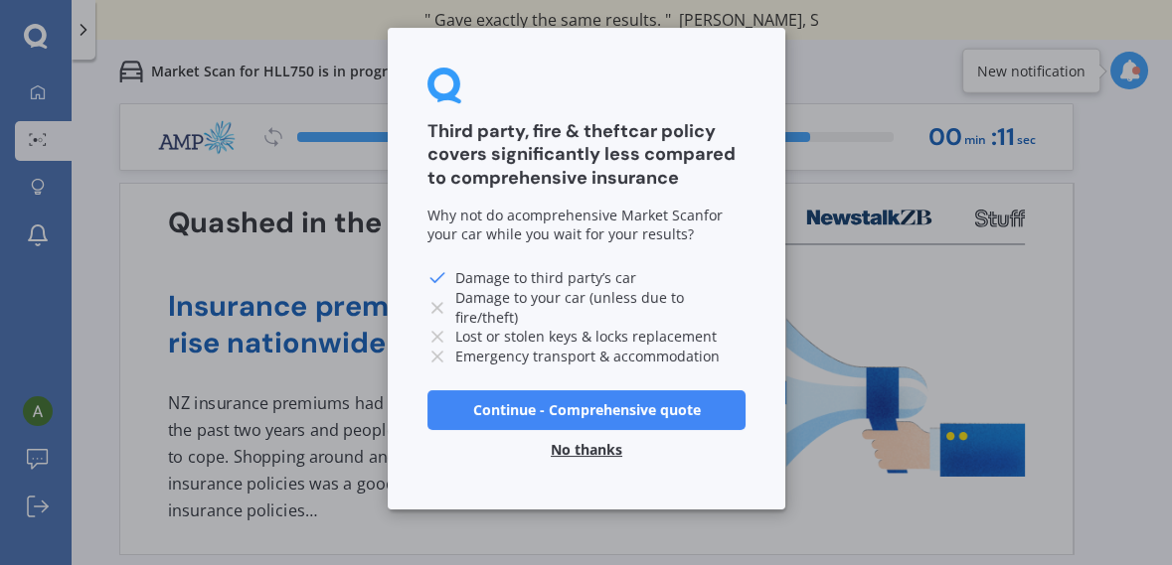
click at [597, 453] on button "No thanks" at bounding box center [586, 450] width 95 height 40
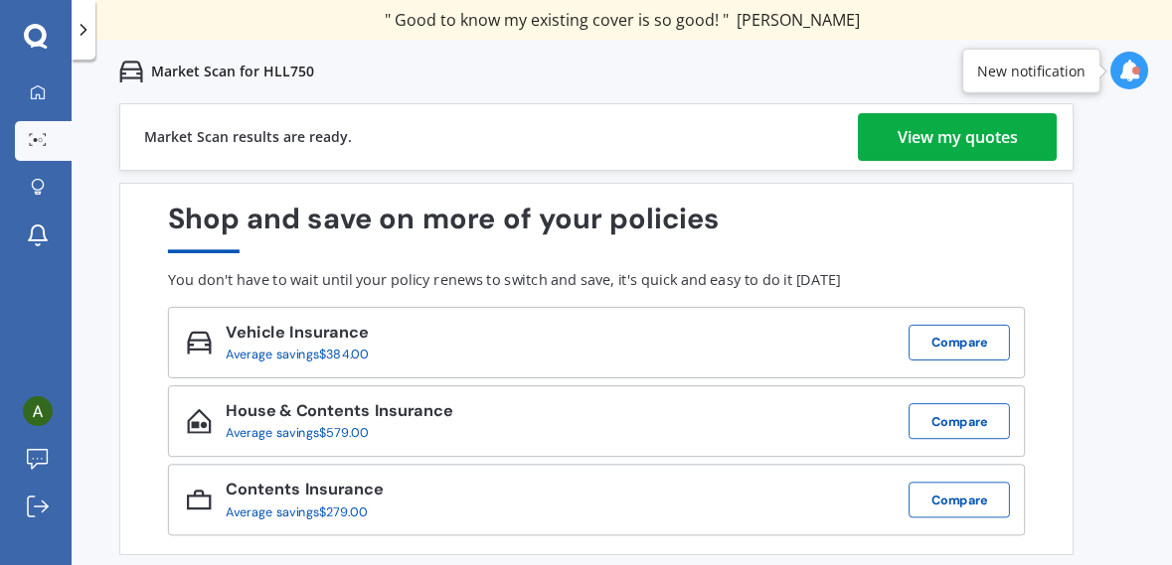
click at [992, 133] on div "View my quotes" at bounding box center [957, 137] width 120 height 48
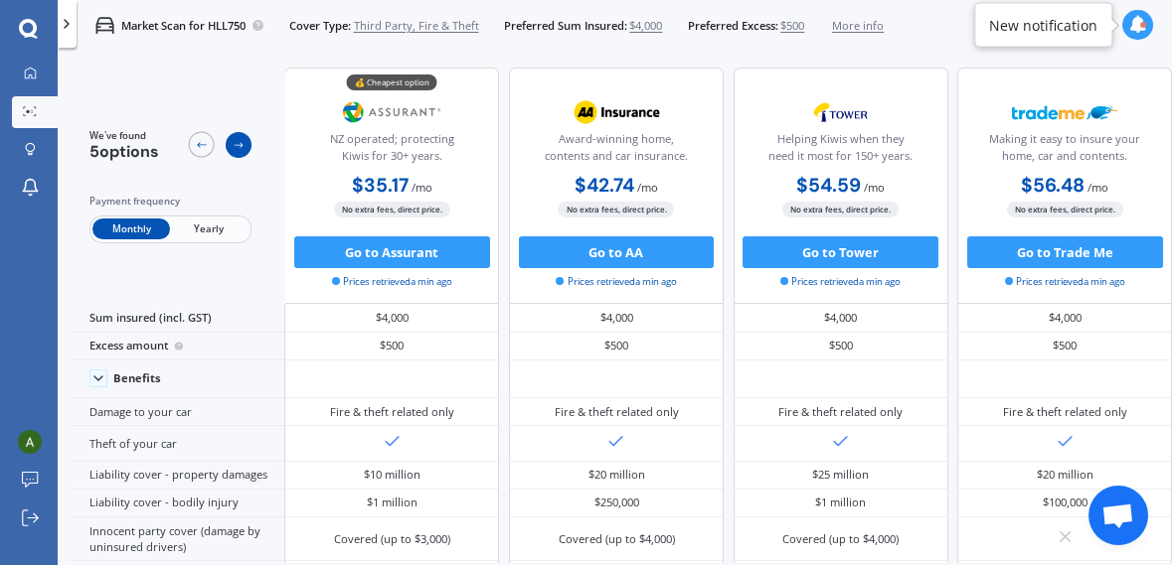
click at [246, 149] on div at bounding box center [239, 145] width 26 height 26
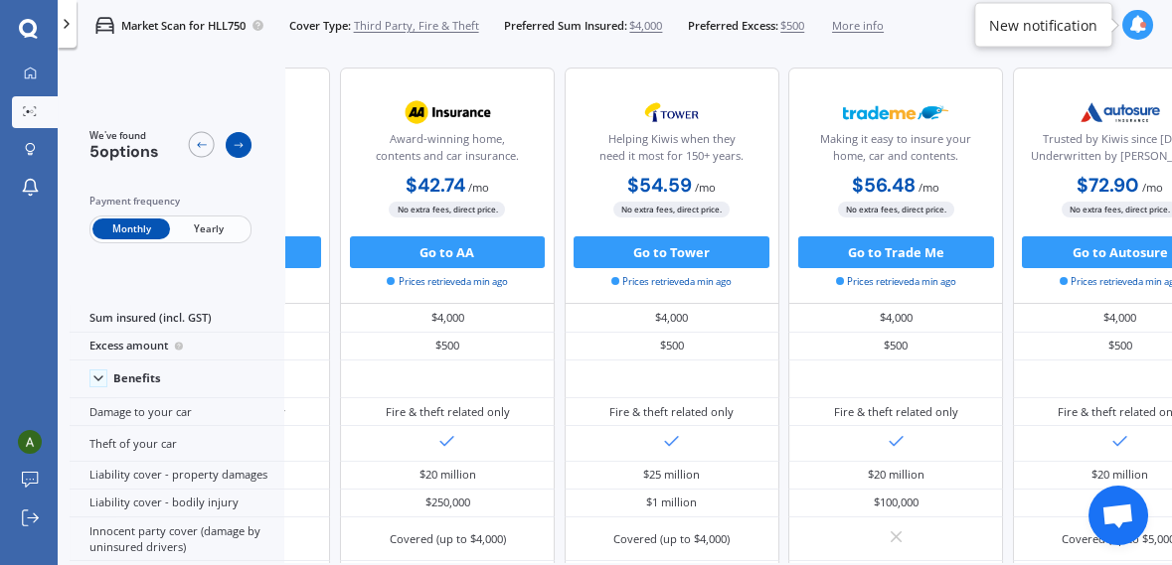
scroll to position [0, 268]
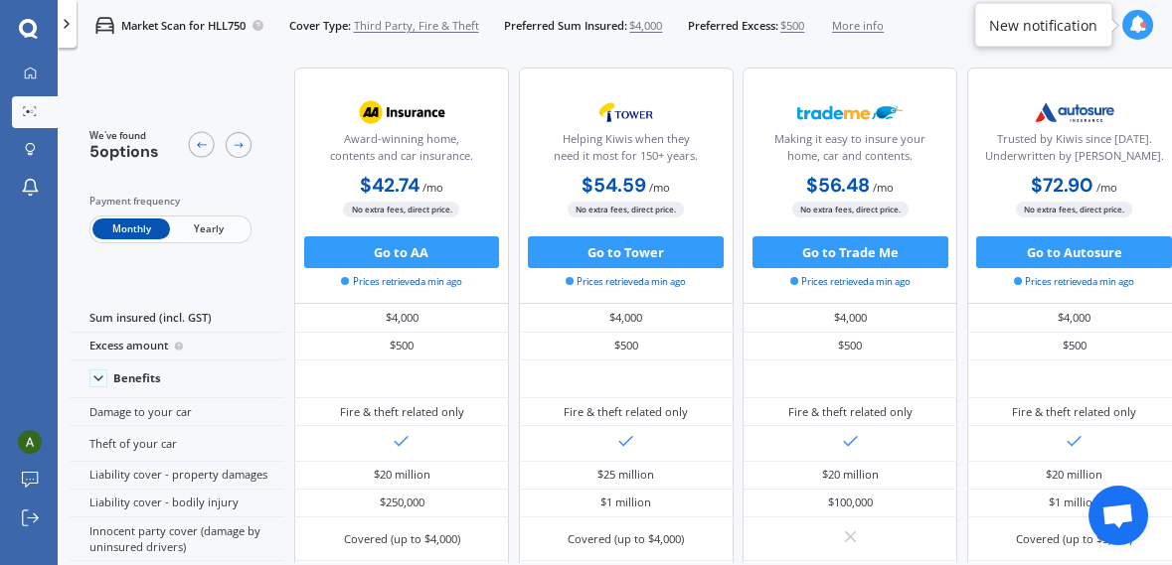
click at [172, 148] on div "We've found 5 options" at bounding box center [170, 145] width 162 height 33
click at [193, 147] on div at bounding box center [202, 145] width 26 height 26
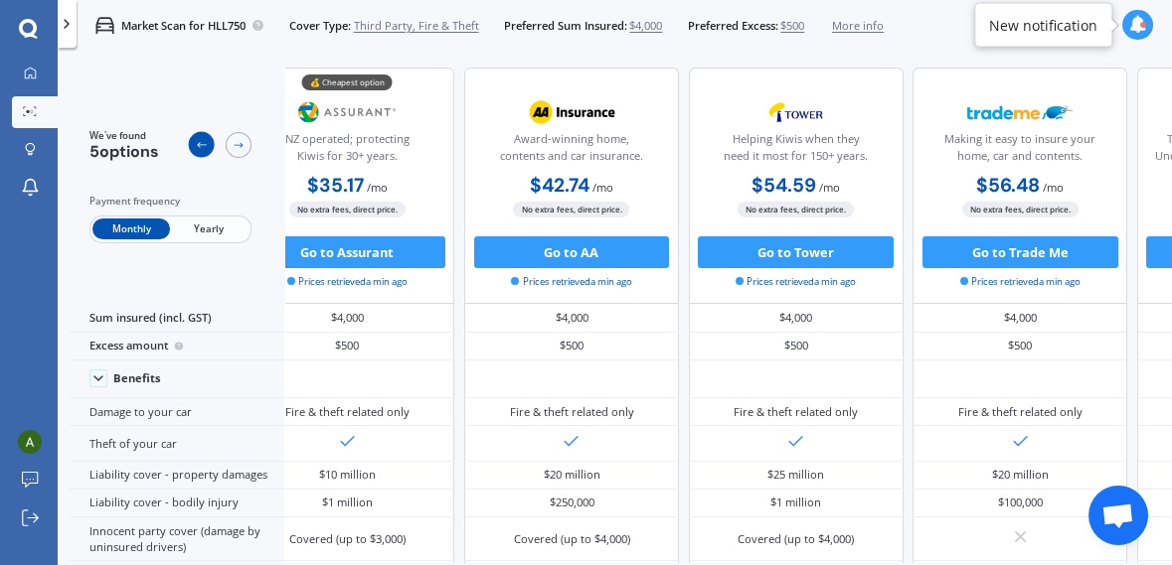
scroll to position [0, 0]
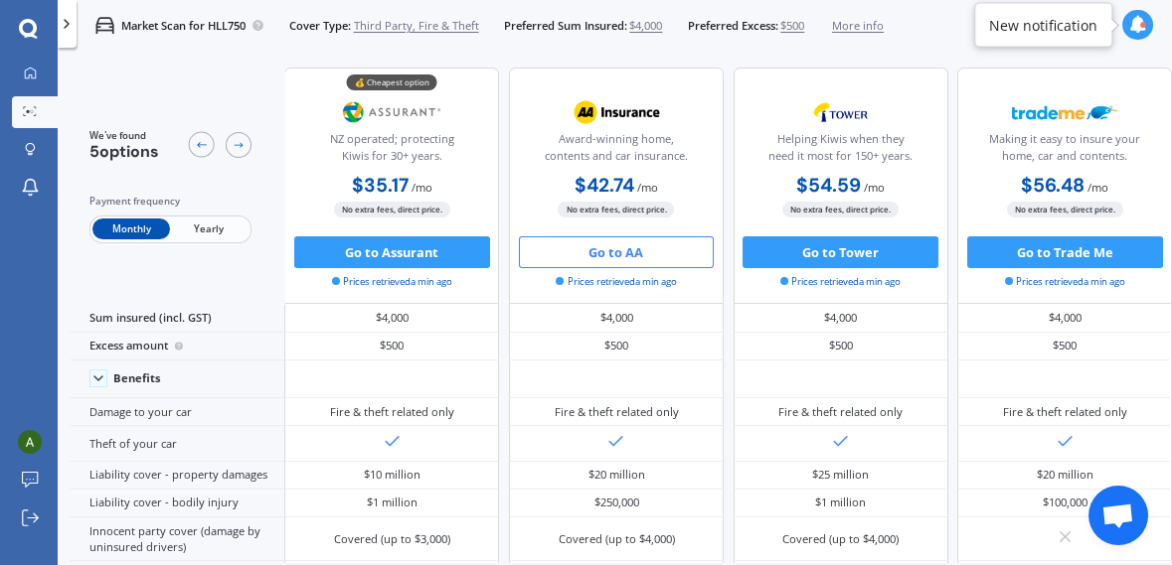
click at [690, 261] on button "Go to AA" at bounding box center [617, 253] width 196 height 32
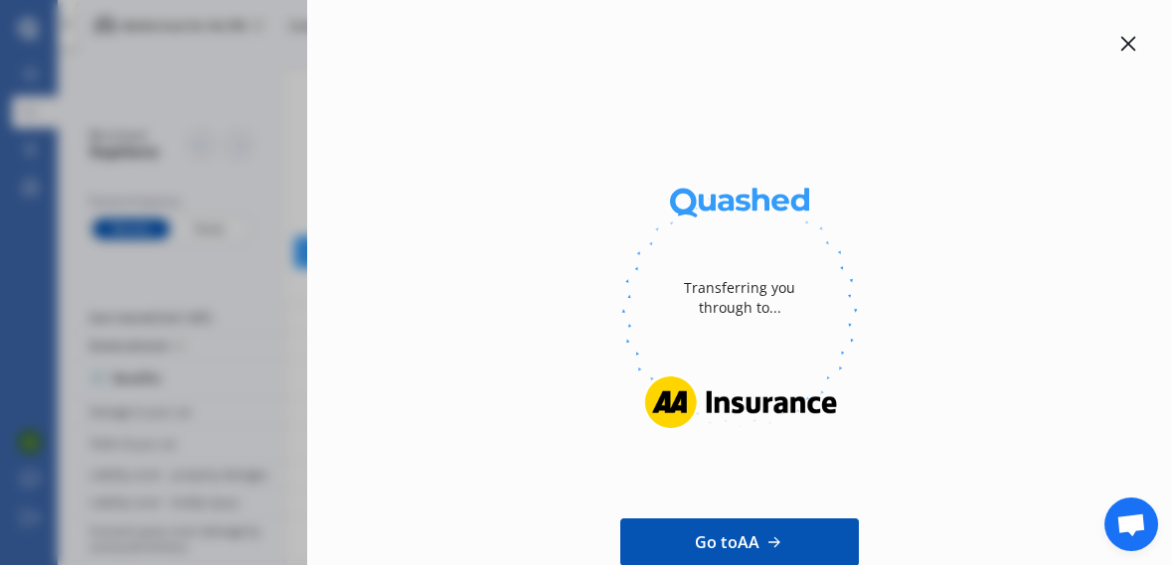
click at [1121, 42] on icon at bounding box center [1128, 44] width 15 height 15
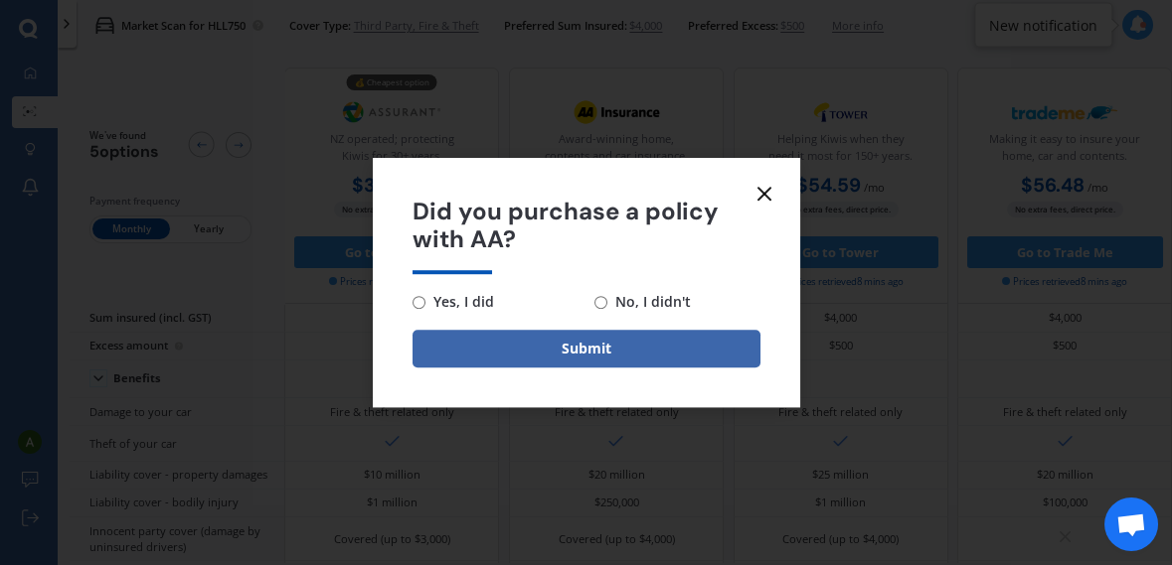
click at [683, 301] on span "No, I didn't" at bounding box center [648, 302] width 83 height 24
click at [607, 301] on input "No, I didn't" at bounding box center [600, 302] width 13 height 13
radio input "true"
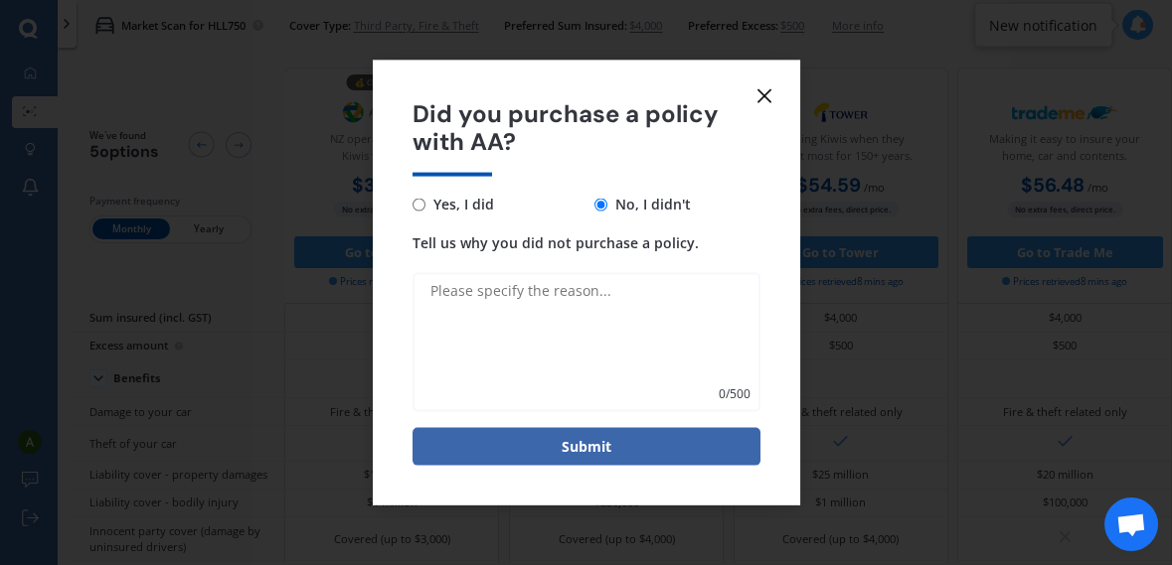
click at [771, 96] on icon at bounding box center [764, 95] width 24 height 24
